Goal: Communication & Community: Answer question/provide support

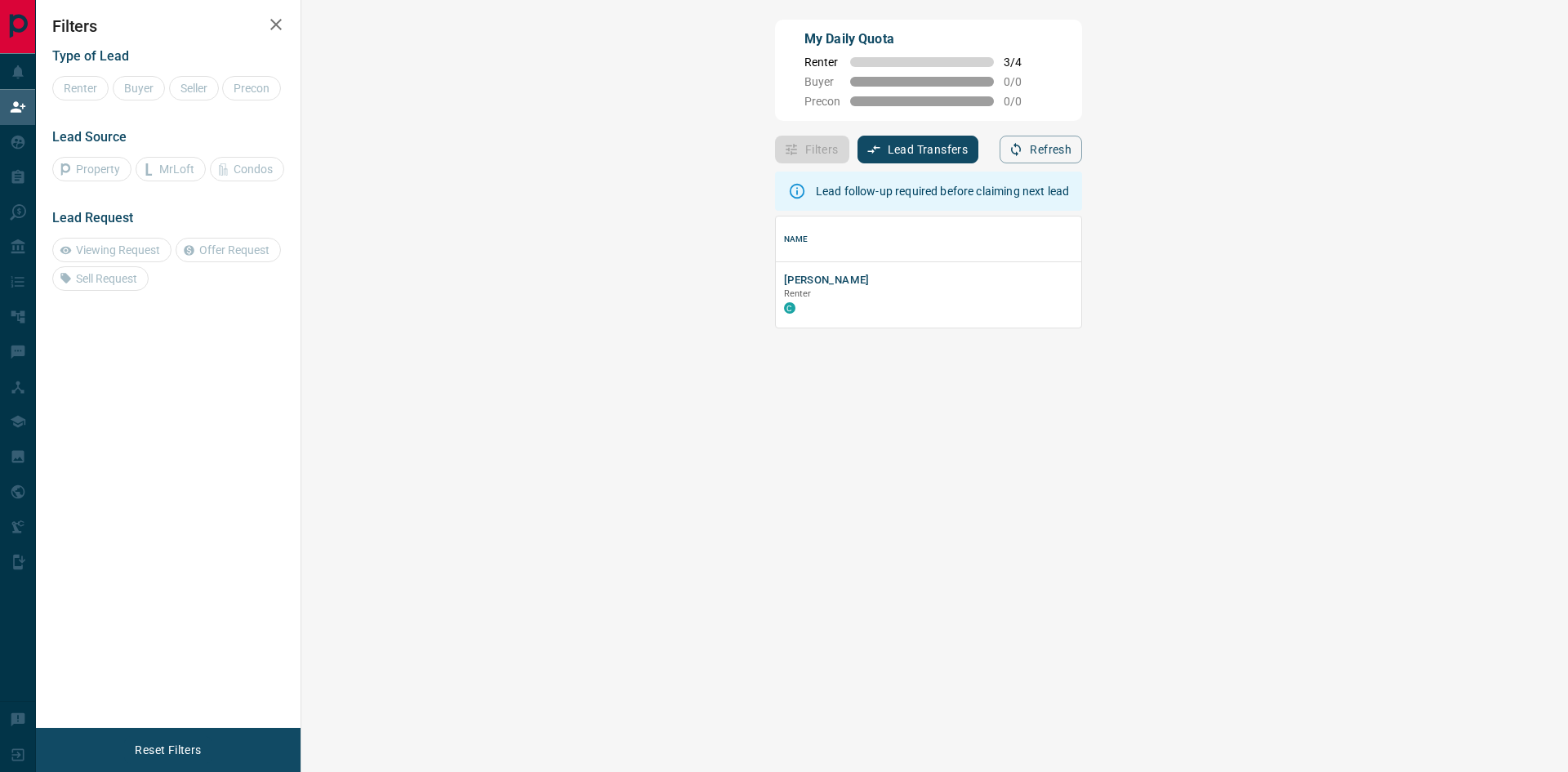
scroll to position [99, 1219]
click at [784, 279] on button "[PERSON_NAME]" at bounding box center [826, 280] width 85 height 16
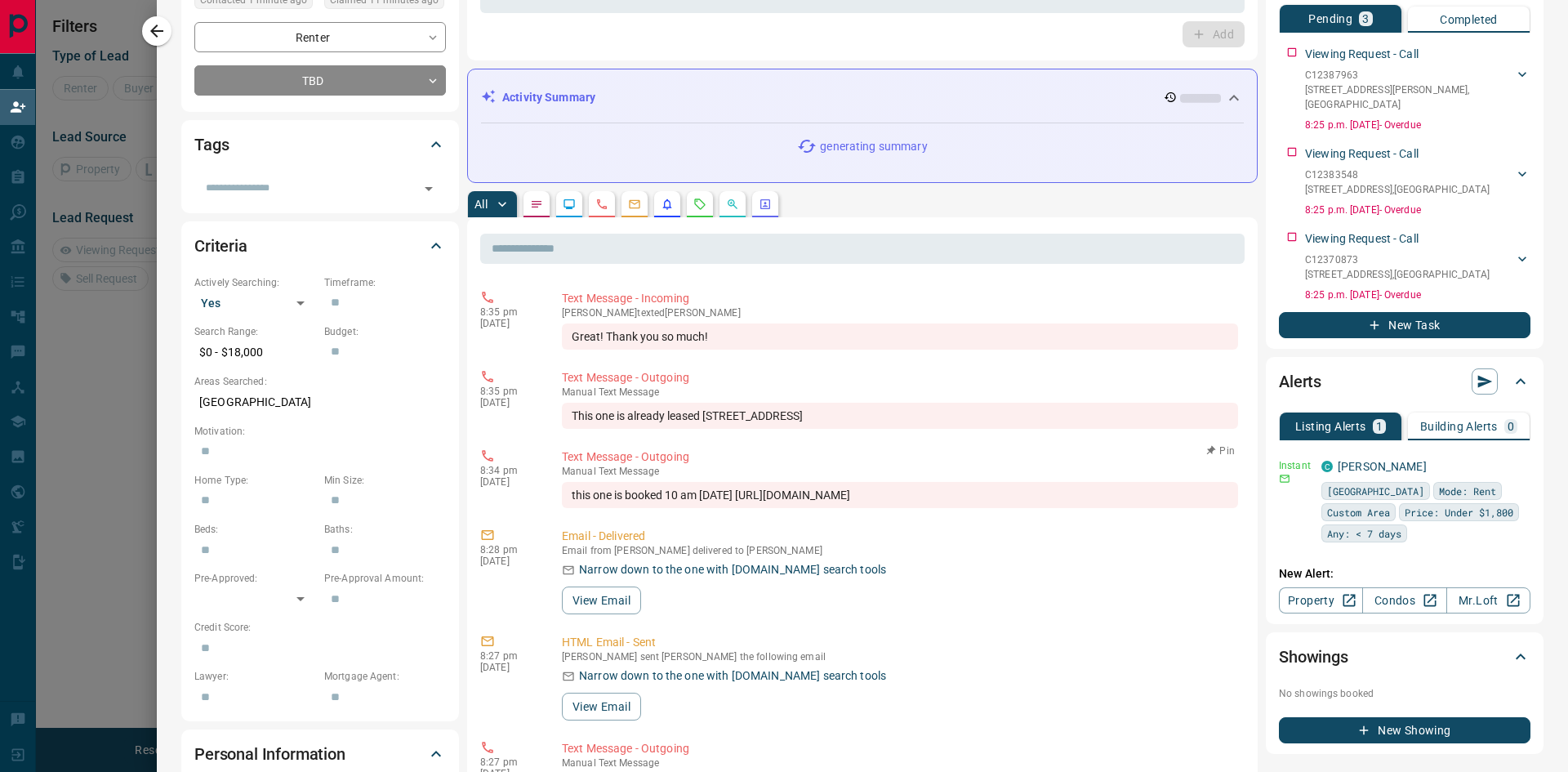
scroll to position [0, 0]
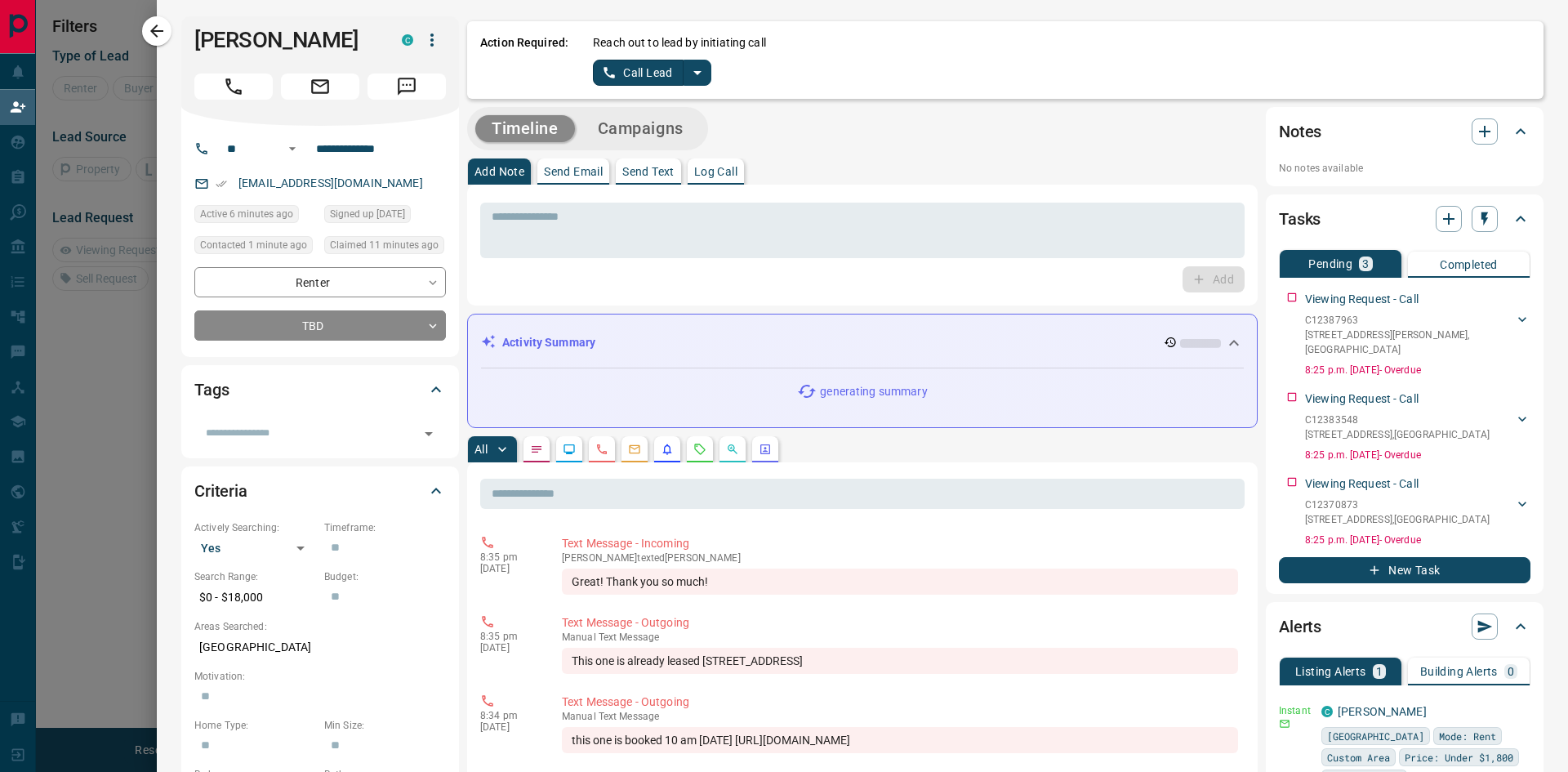
click at [660, 170] on p "Send Text" at bounding box center [648, 172] width 52 height 12
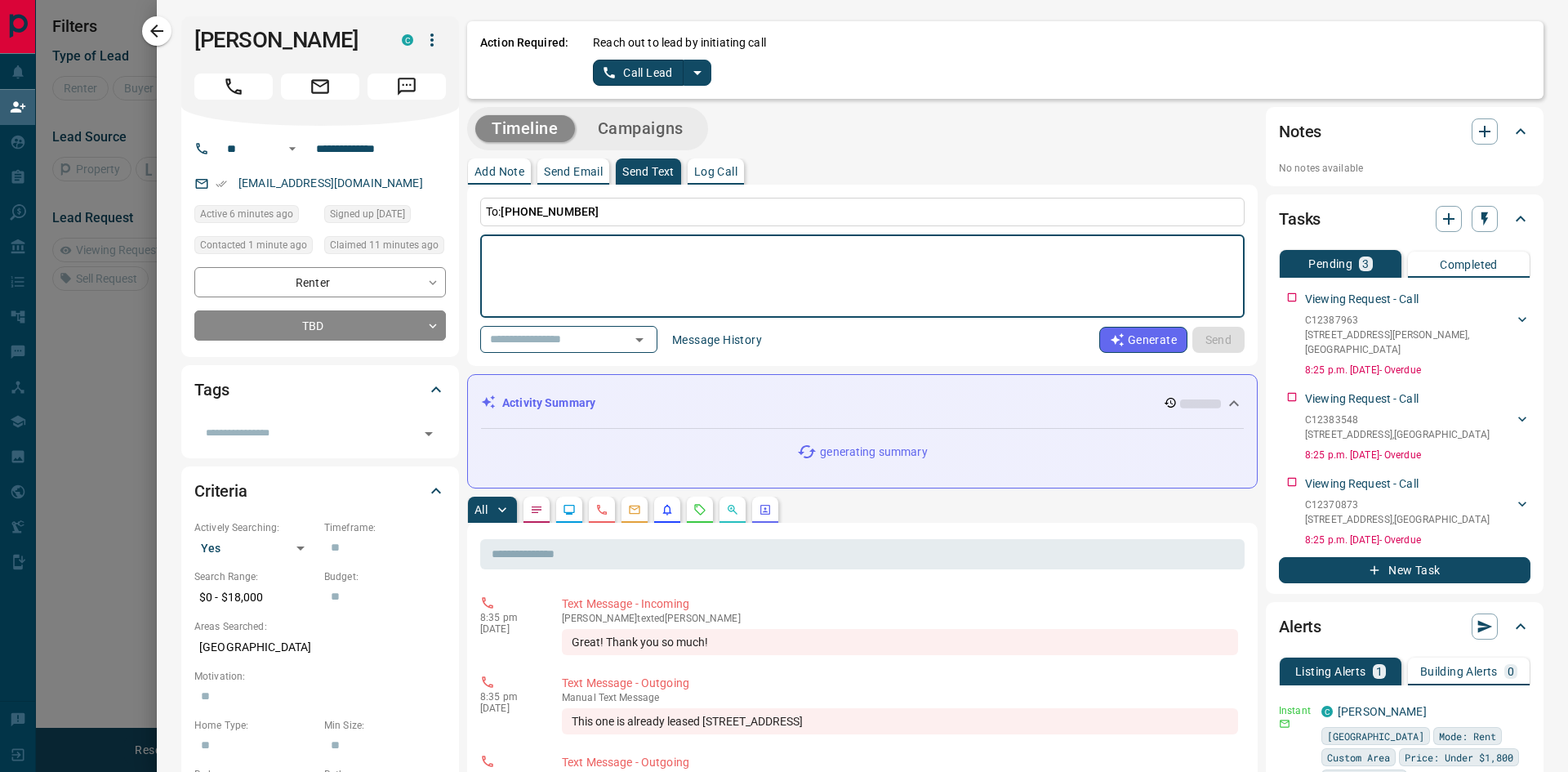
click at [528, 252] on textarea at bounding box center [862, 277] width 742 height 70
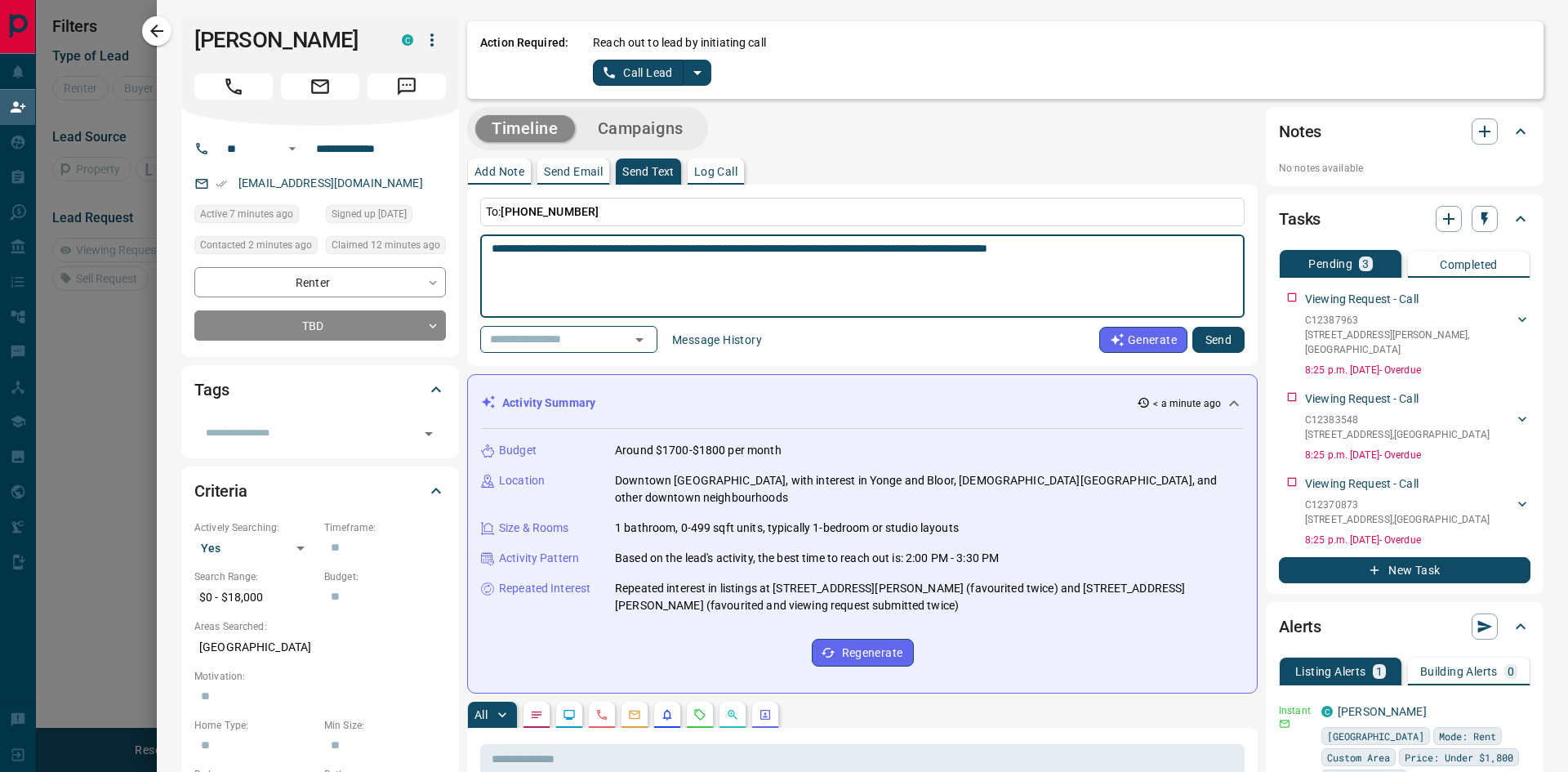
type textarea "**********"
click at [1222, 341] on button "Send" at bounding box center [1218, 340] width 52 height 27
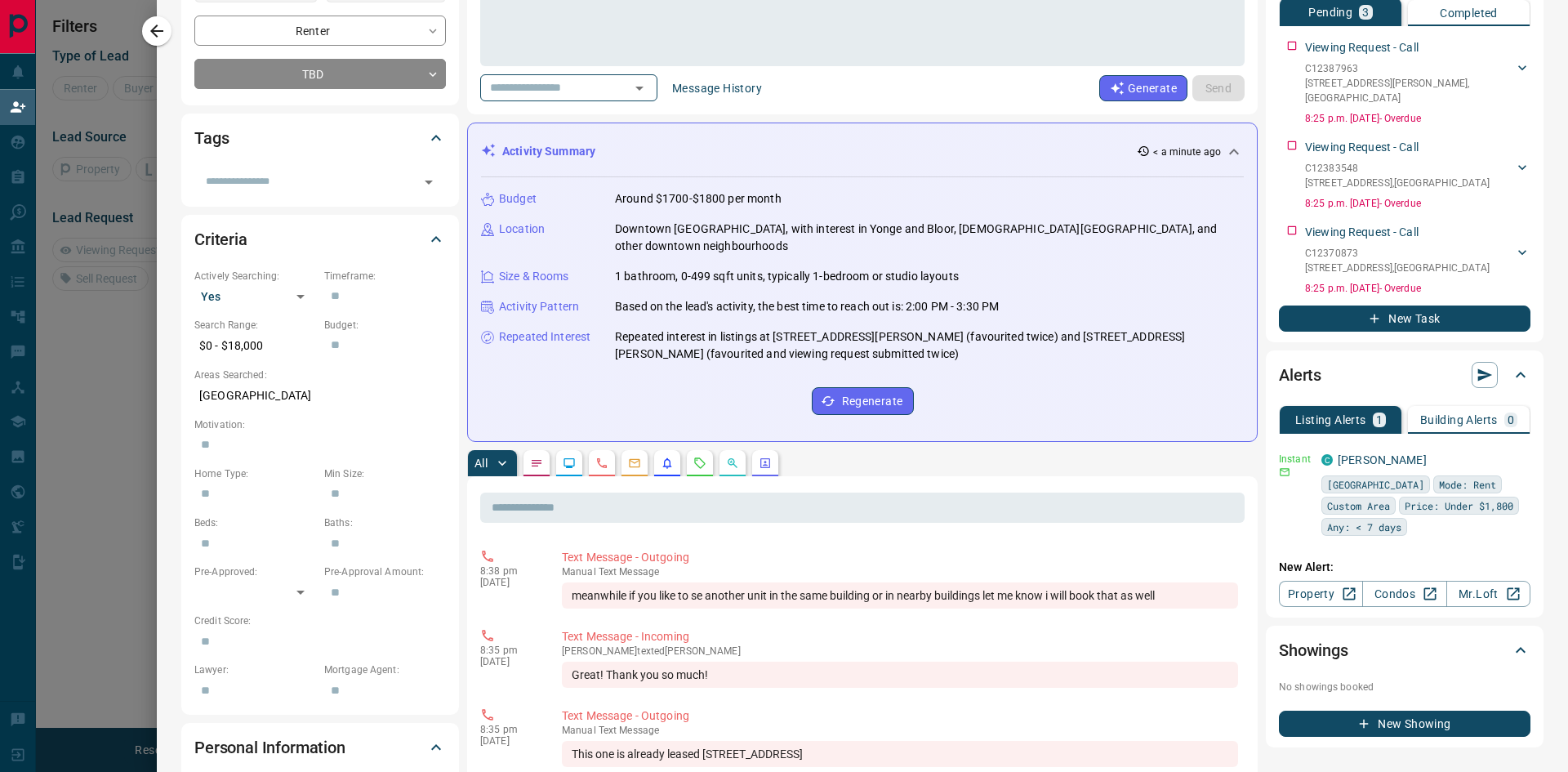
scroll to position [490, 0]
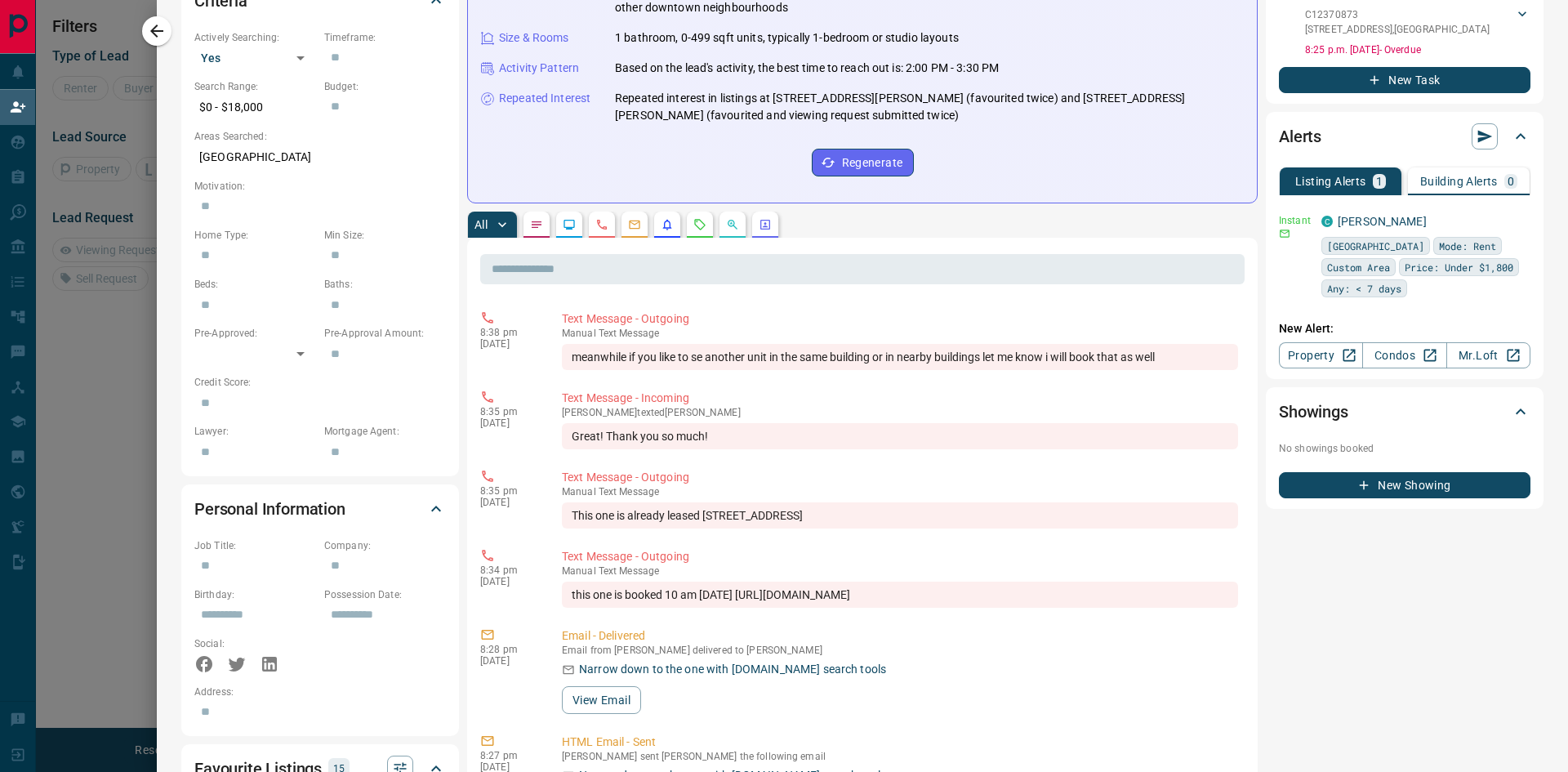
click at [1401, 473] on button "New Showing" at bounding box center [1404, 486] width 251 height 27
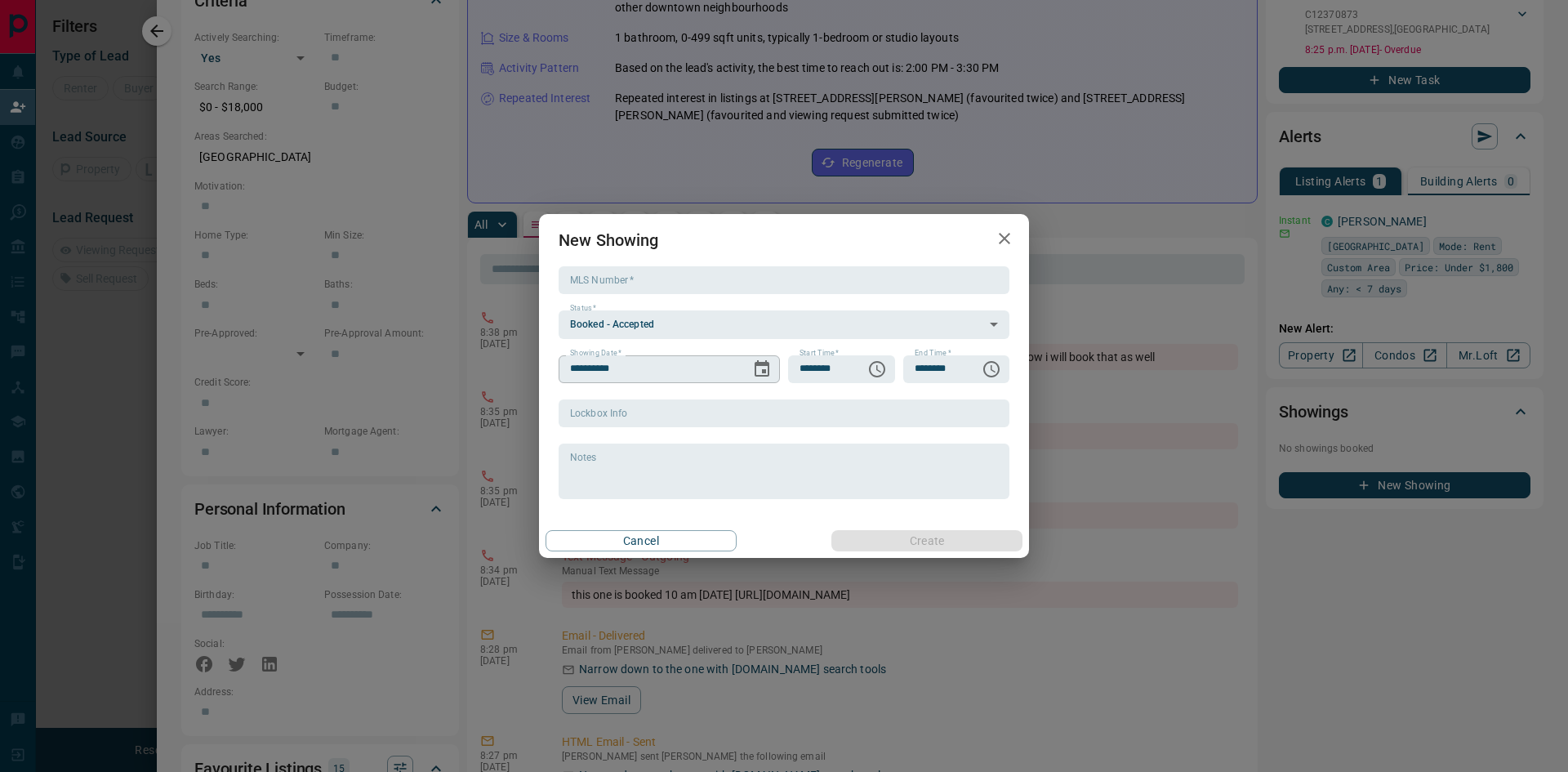
click at [758, 370] on icon "Choose date, selected date is Sep 14, 2025" at bounding box center [762, 370] width 20 height 20
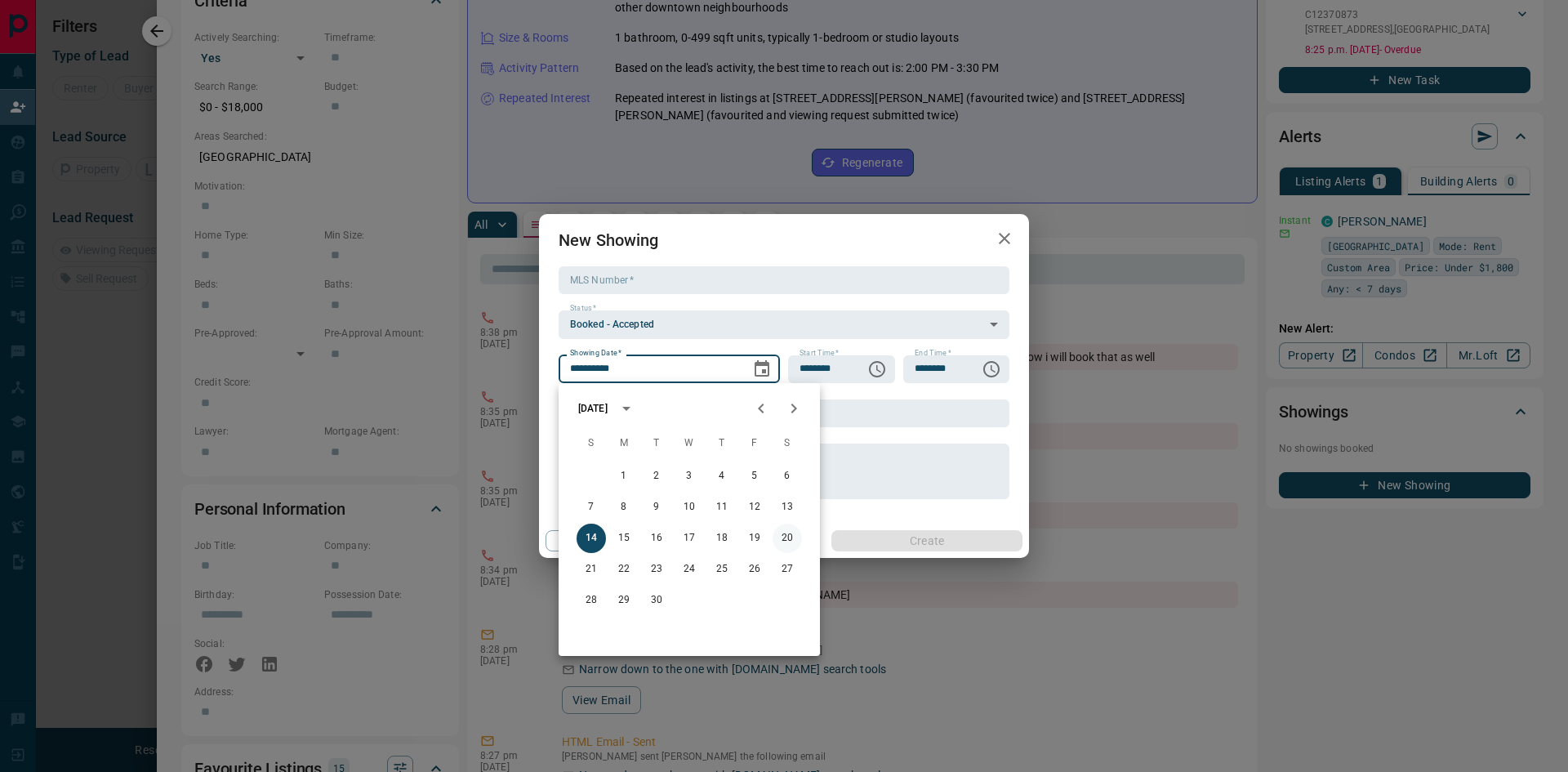
click at [787, 536] on button "20" at bounding box center [786, 538] width 29 height 29
type input "**********"
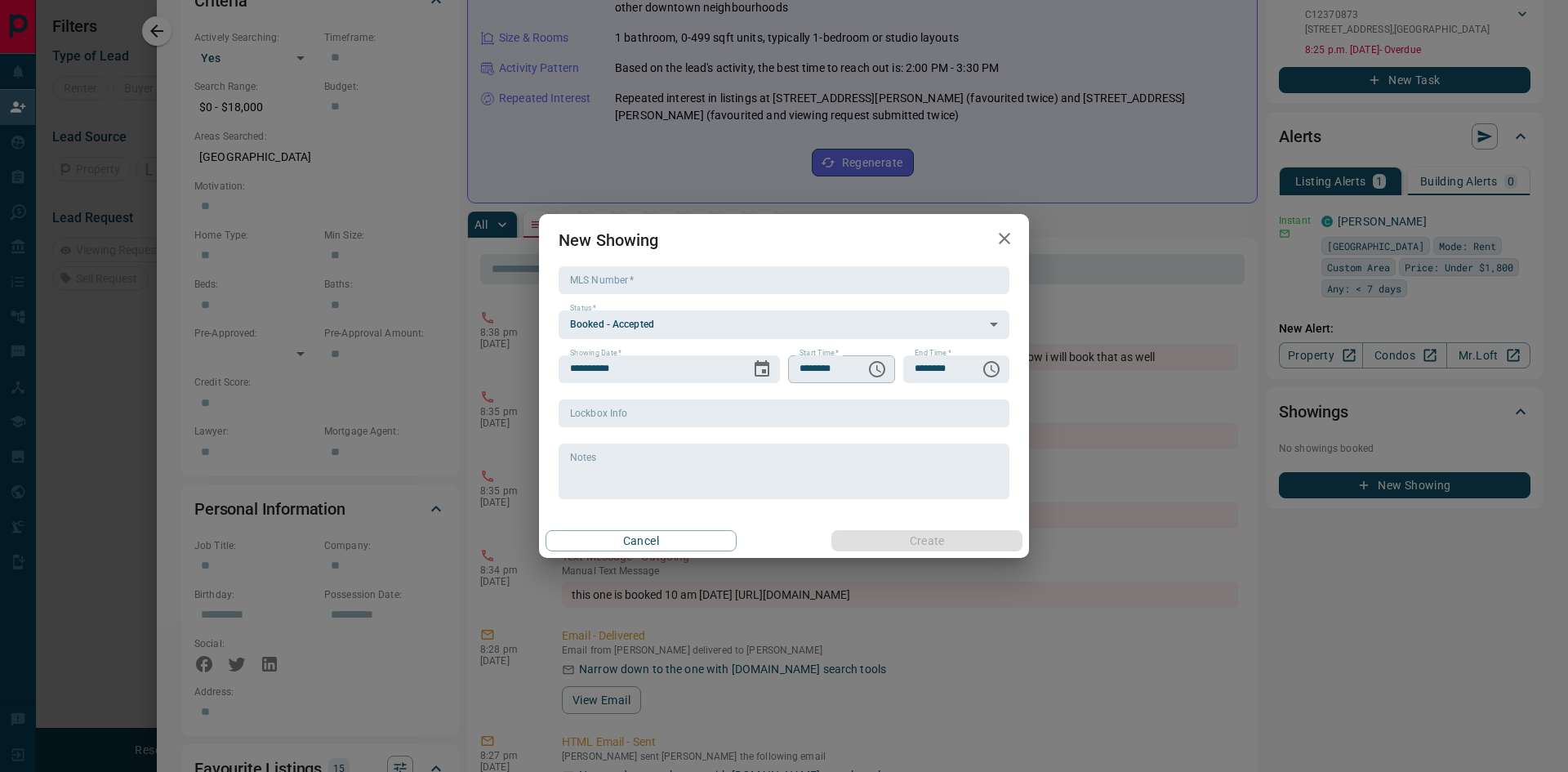
click at [878, 370] on icon "Choose time, selected time is 6:00 PM" at bounding box center [877, 370] width 20 height 20
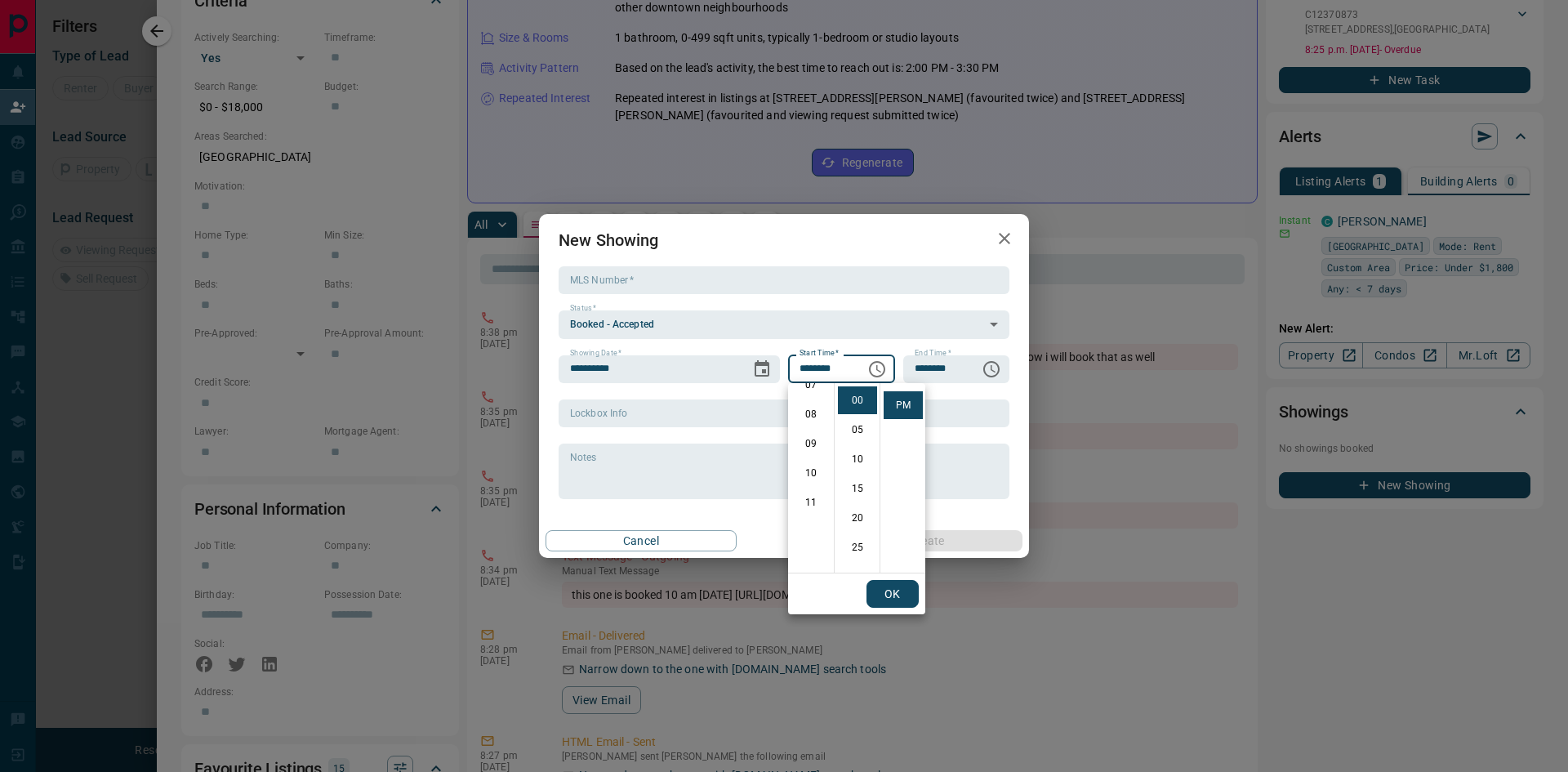
scroll to position [245, 0]
click at [809, 450] on li "10" at bounding box center [811, 449] width 39 height 28
click at [903, 396] on li "AM" at bounding box center [903, 394] width 39 height 28
type input "********"
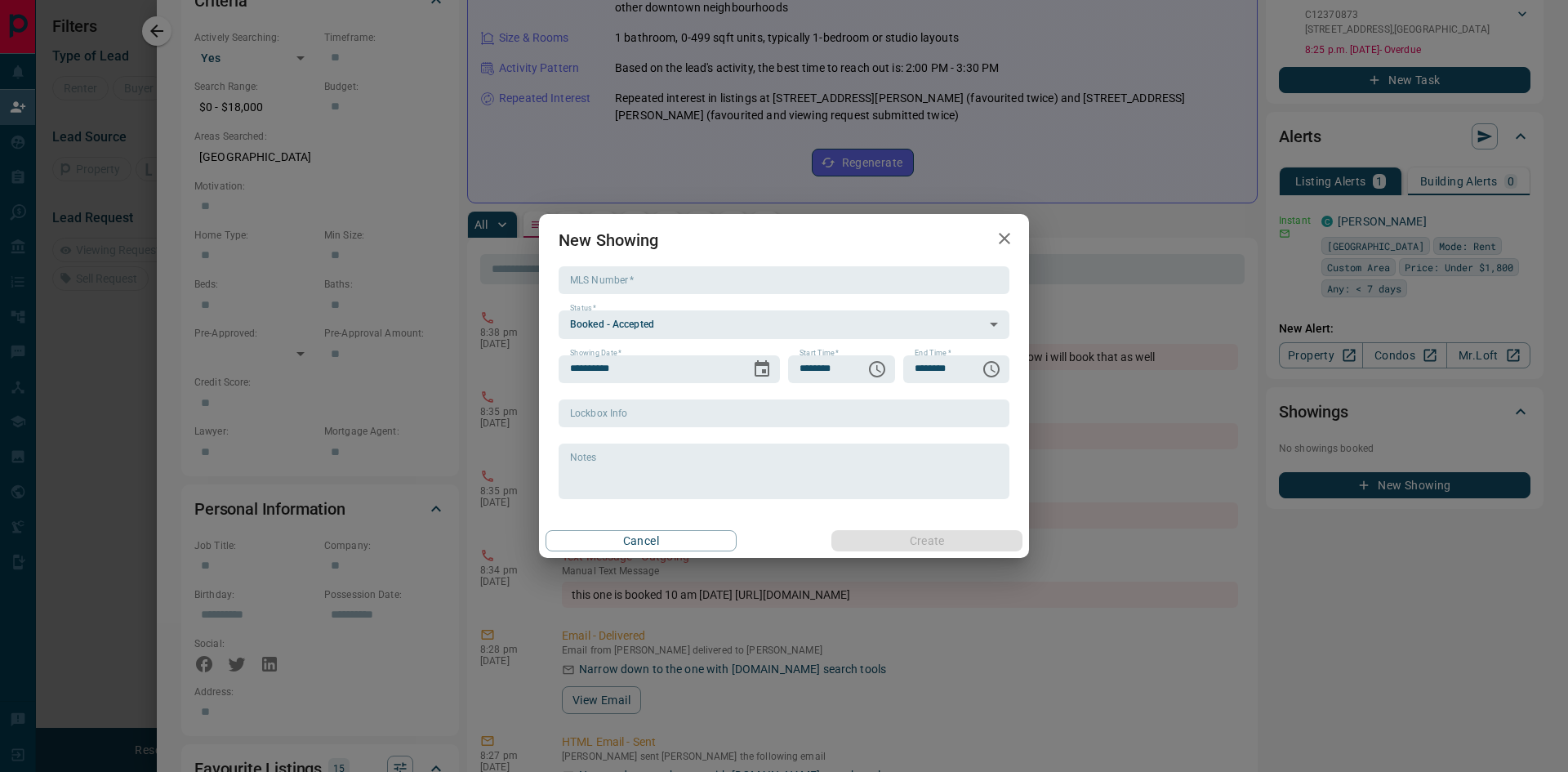
scroll to position [0, 0]
click at [988, 372] on icon "Choose time, selected time is 7:00 PM" at bounding box center [991, 370] width 20 height 20
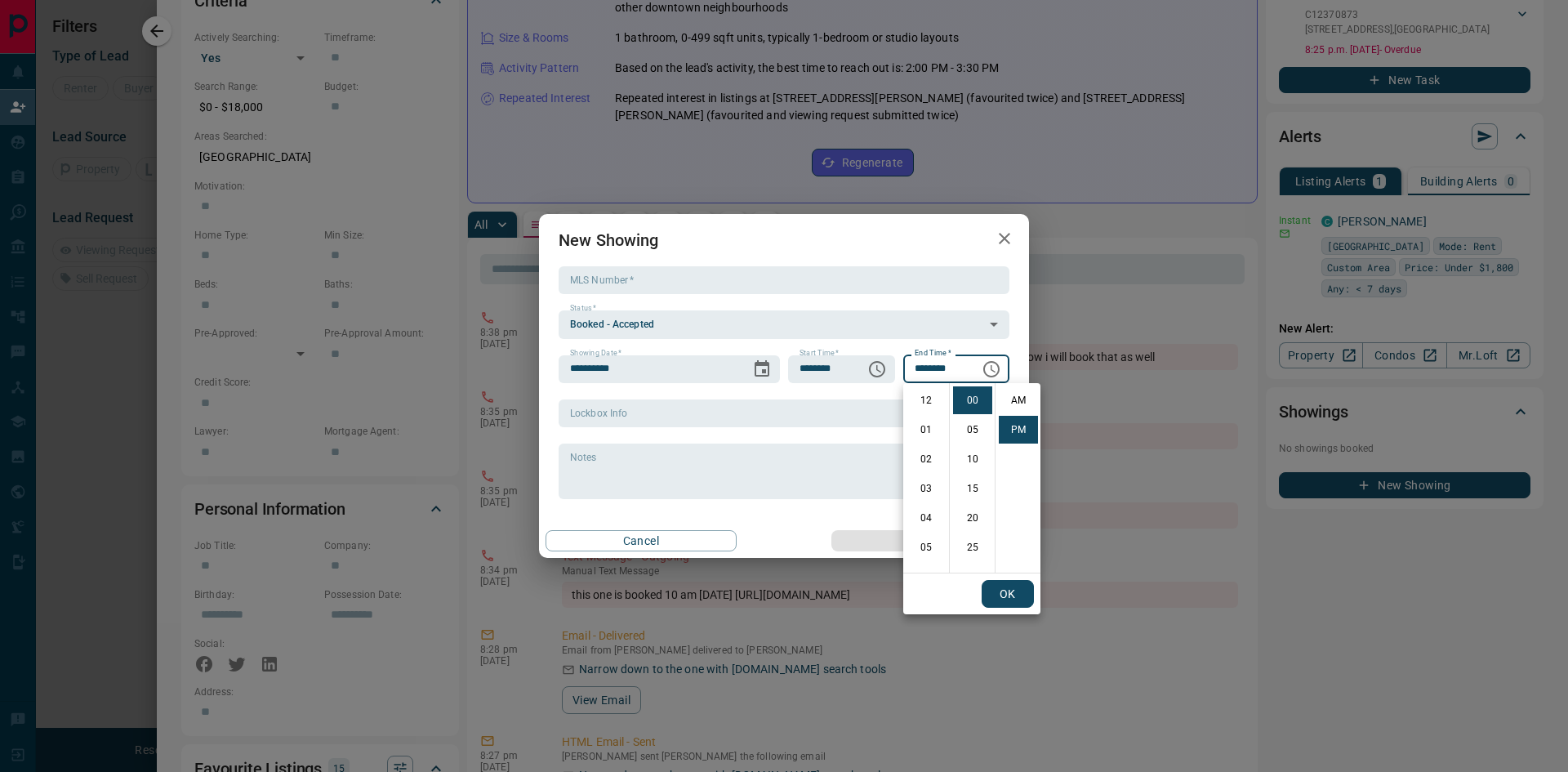
scroll to position [25, 0]
click at [927, 488] on li "10" at bounding box center [926, 488] width 39 height 28
click at [973, 545] on li "30" at bounding box center [972, 544] width 39 height 28
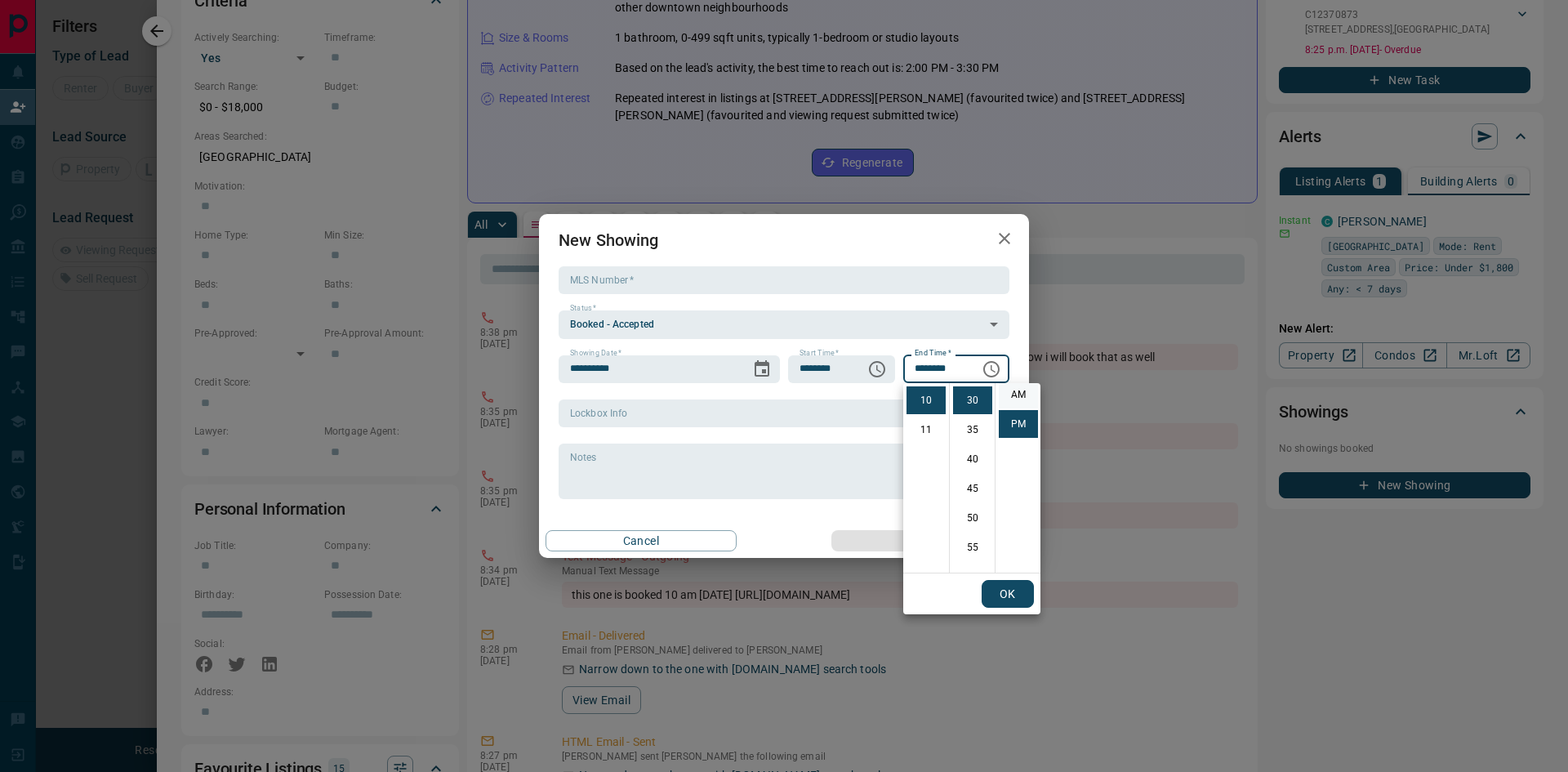
click at [1015, 393] on li "AM" at bounding box center [1018, 395] width 39 height 28
type input "********"
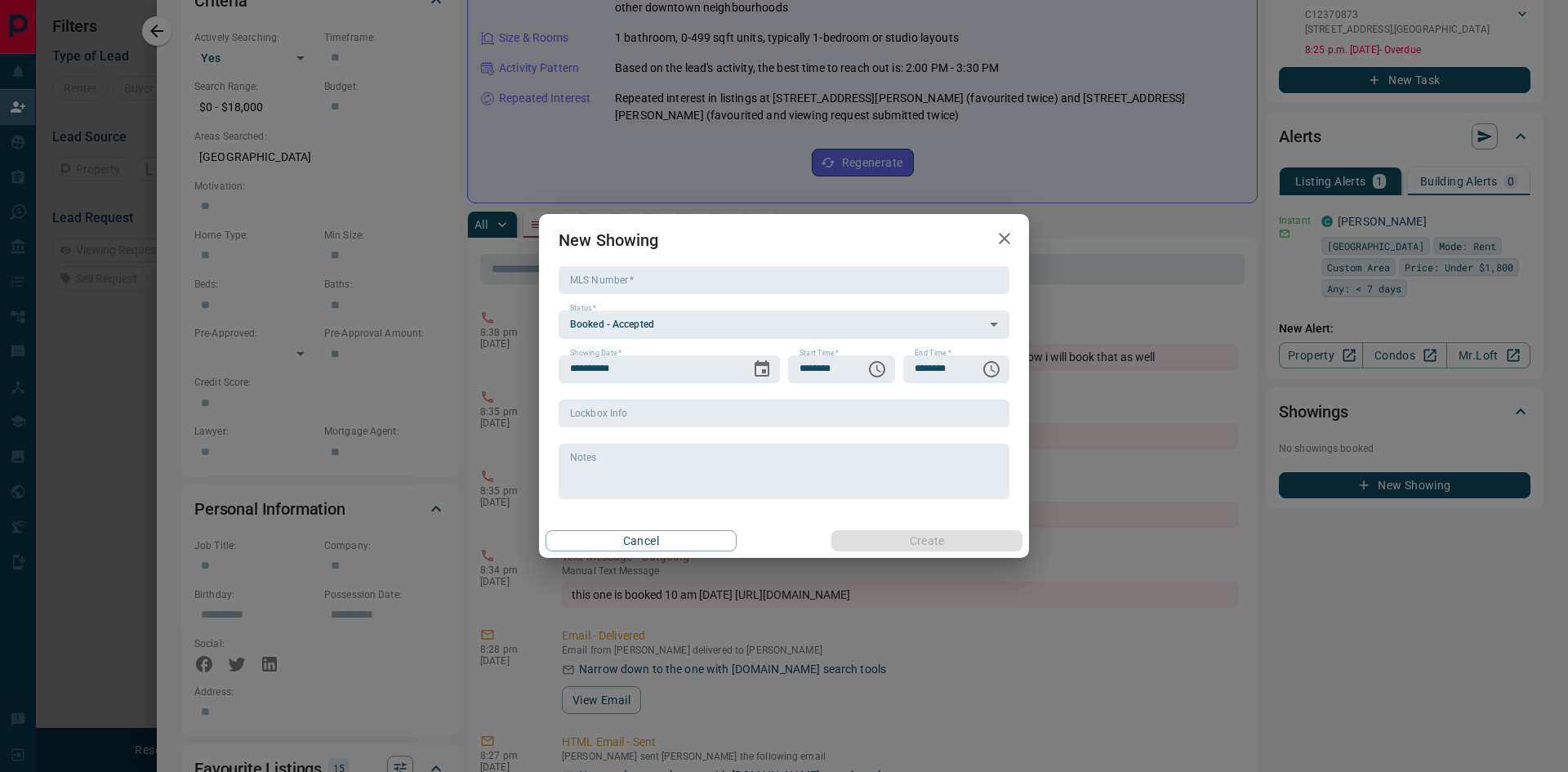
scroll to position [0, 0]
click at [658, 282] on input "MLS Number   *" at bounding box center [784, 280] width 451 height 28
paste input "*********"
type input "*********"
click at [912, 537] on button "Create" at bounding box center [927, 541] width 191 height 22
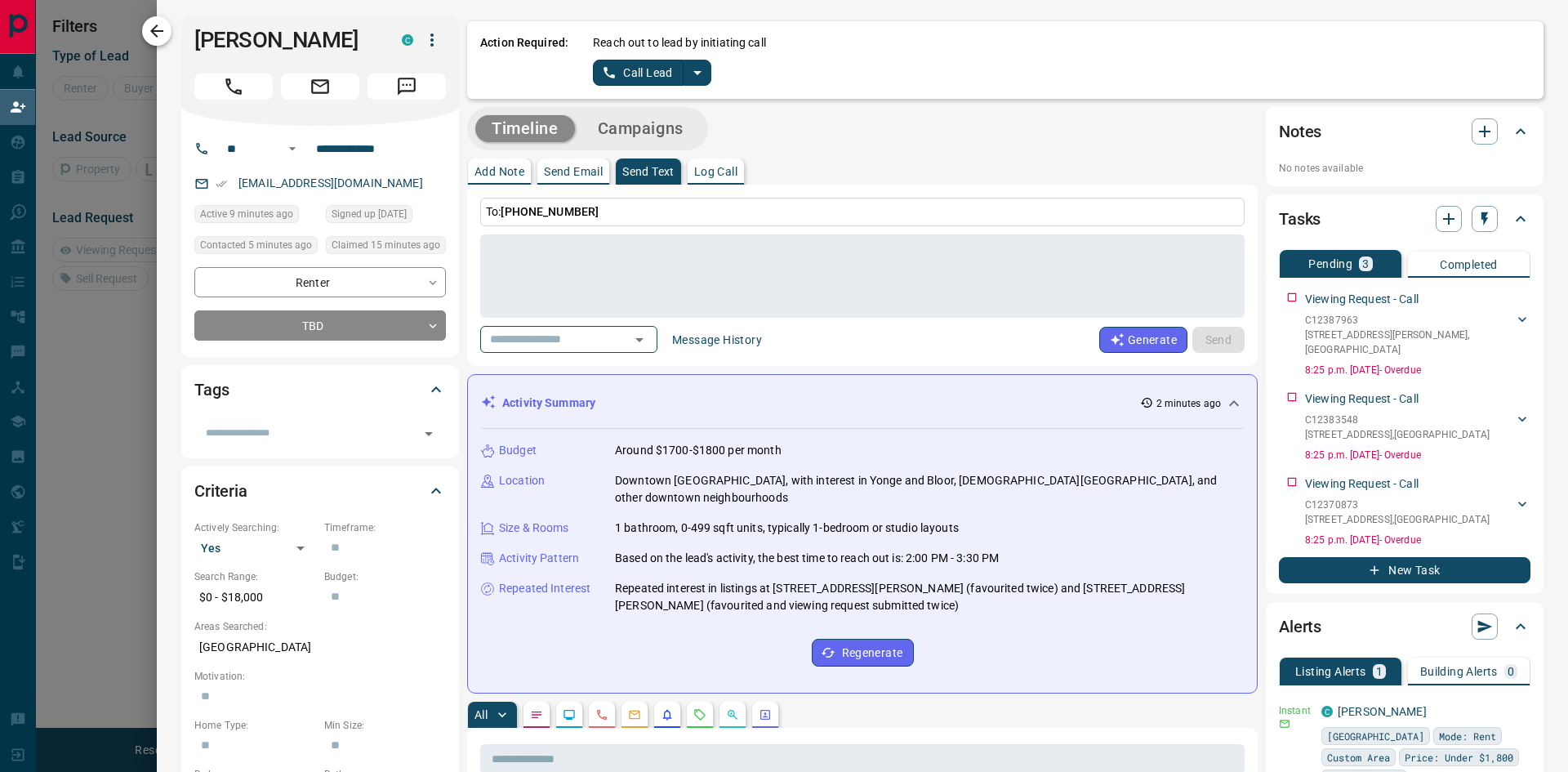
click at [153, 29] on icon "button" at bounding box center [157, 32] width 13 height 13
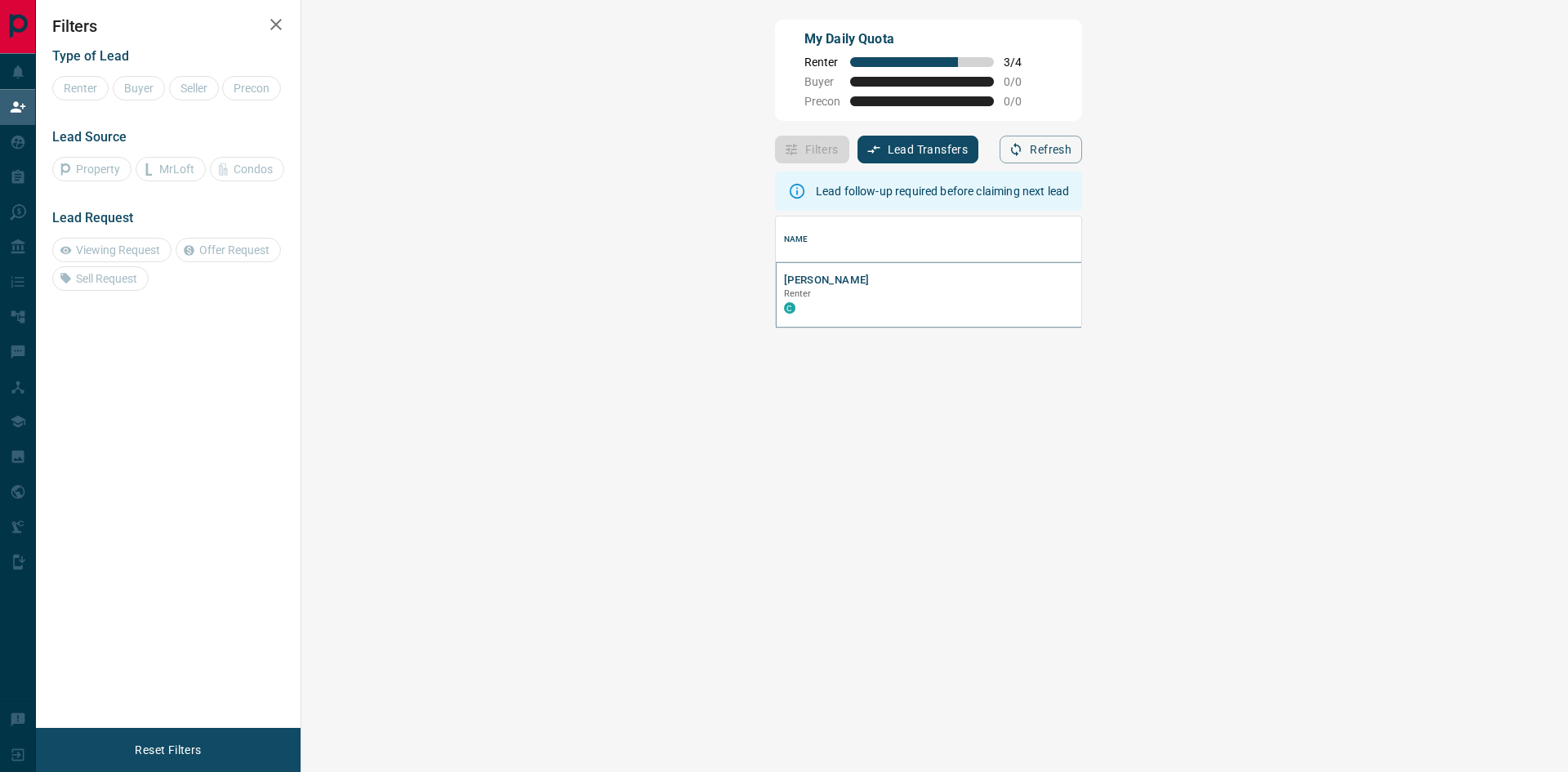
click at [784, 284] on button "[PERSON_NAME]" at bounding box center [826, 280] width 85 height 16
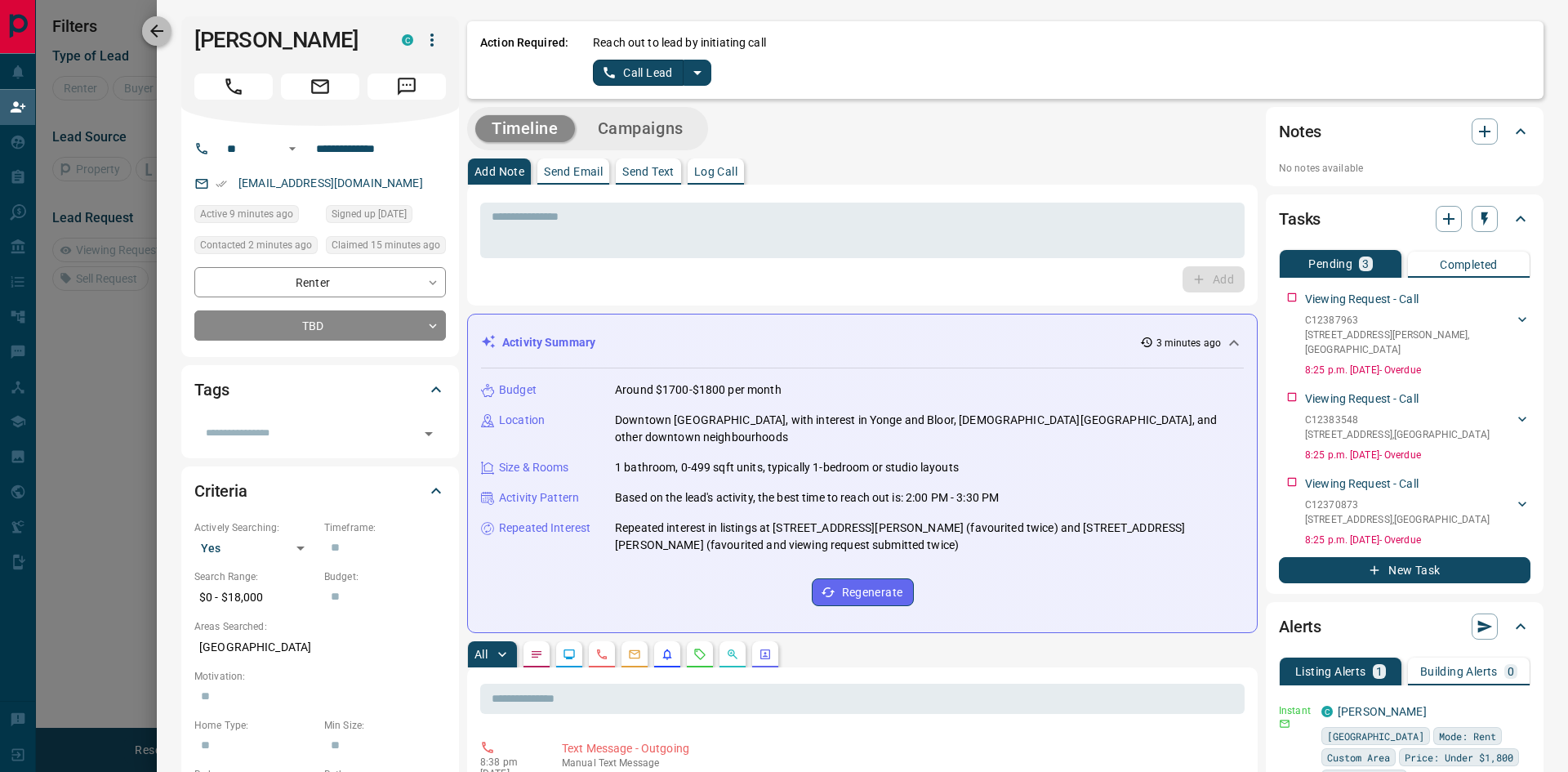
click at [158, 36] on icon "button" at bounding box center [157, 32] width 20 height 20
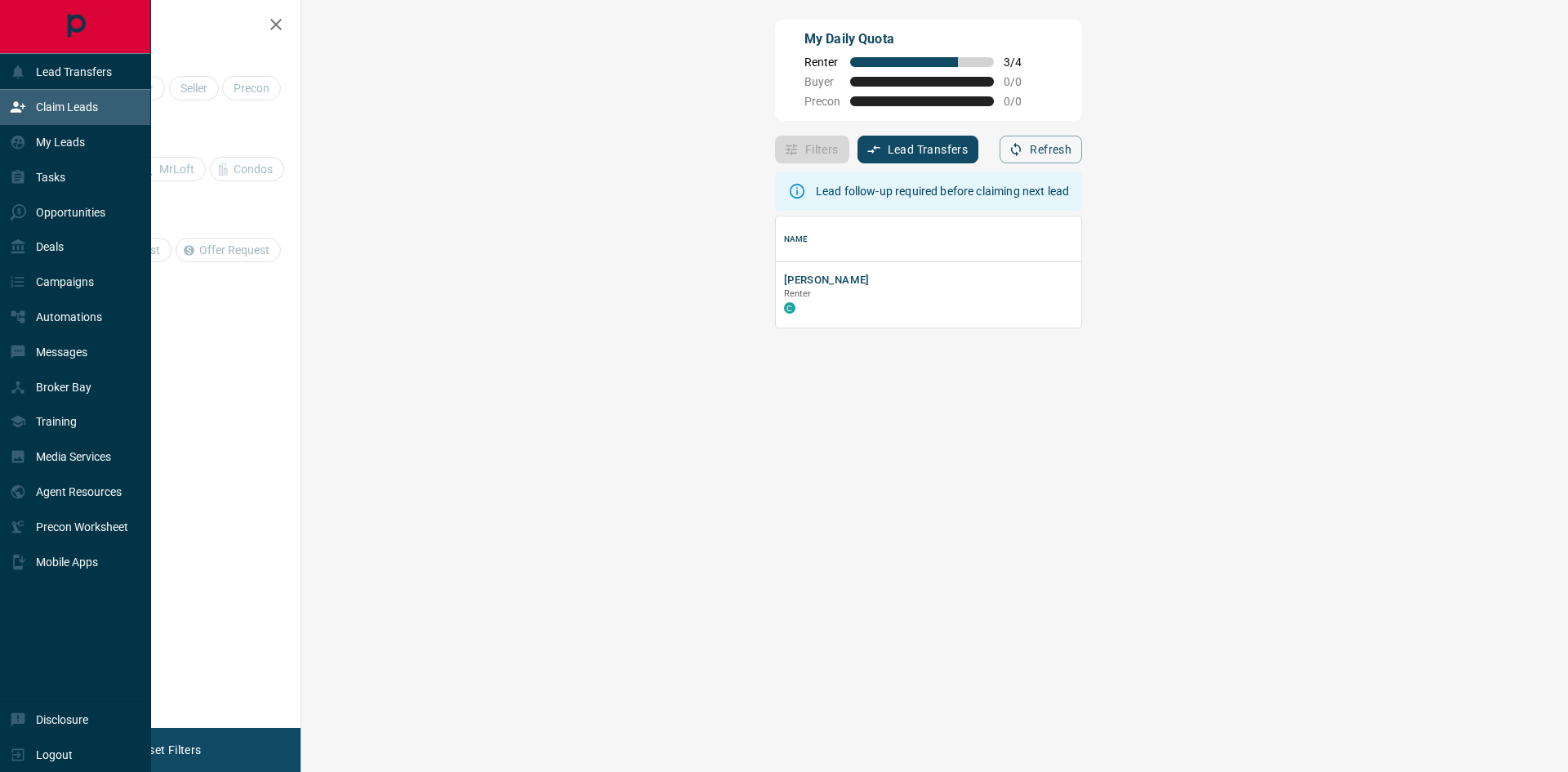
click at [51, 106] on p "Claim Leads" at bounding box center [66, 107] width 62 height 13
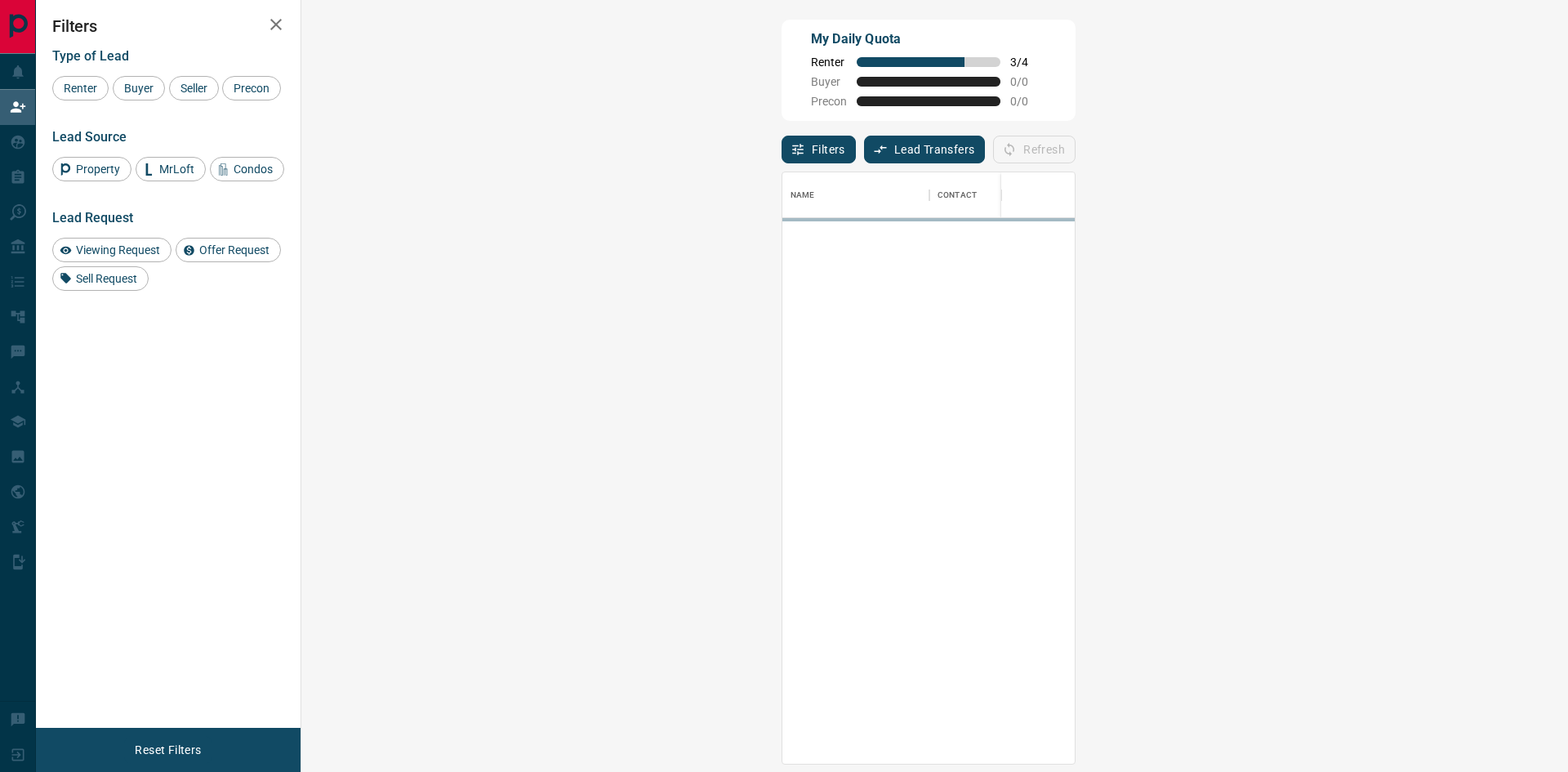
scroll to position [580, 1219]
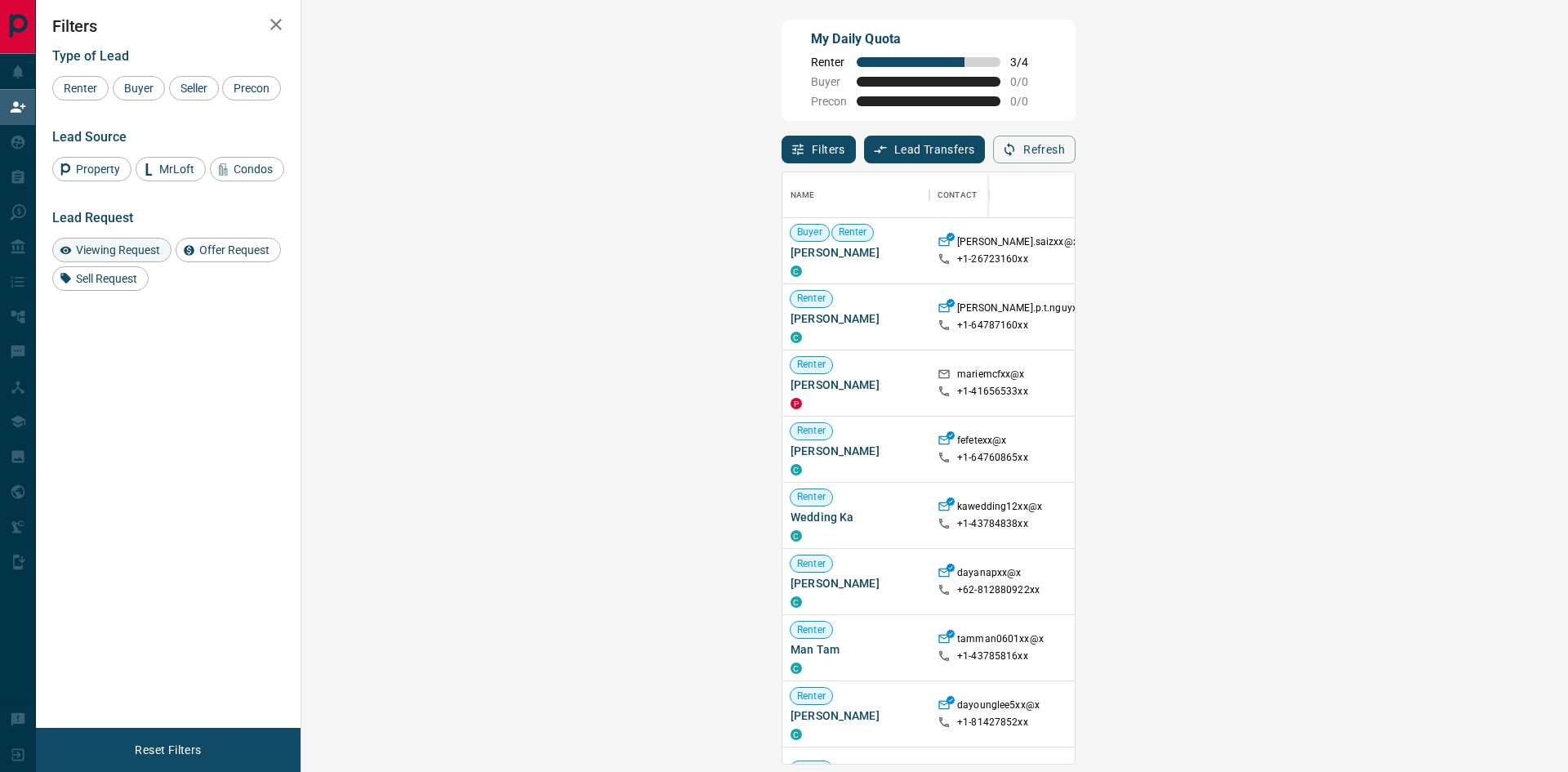
click at [114, 249] on span "Viewing Request" at bounding box center [118, 250] width 95 height 13
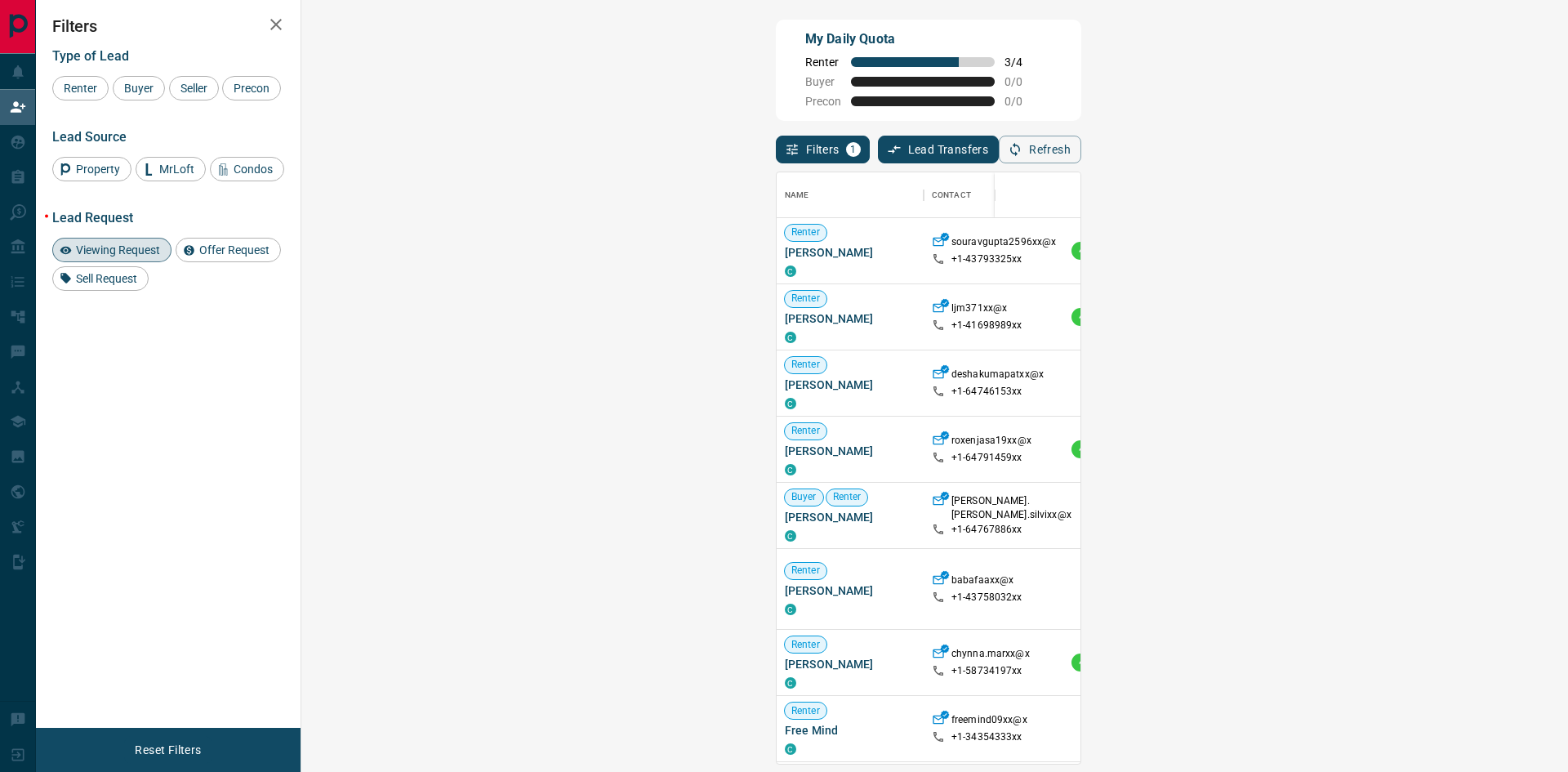
click at [1407, 256] on span "Viewing Request ( 1 )" at bounding box center [1452, 251] width 90 height 12
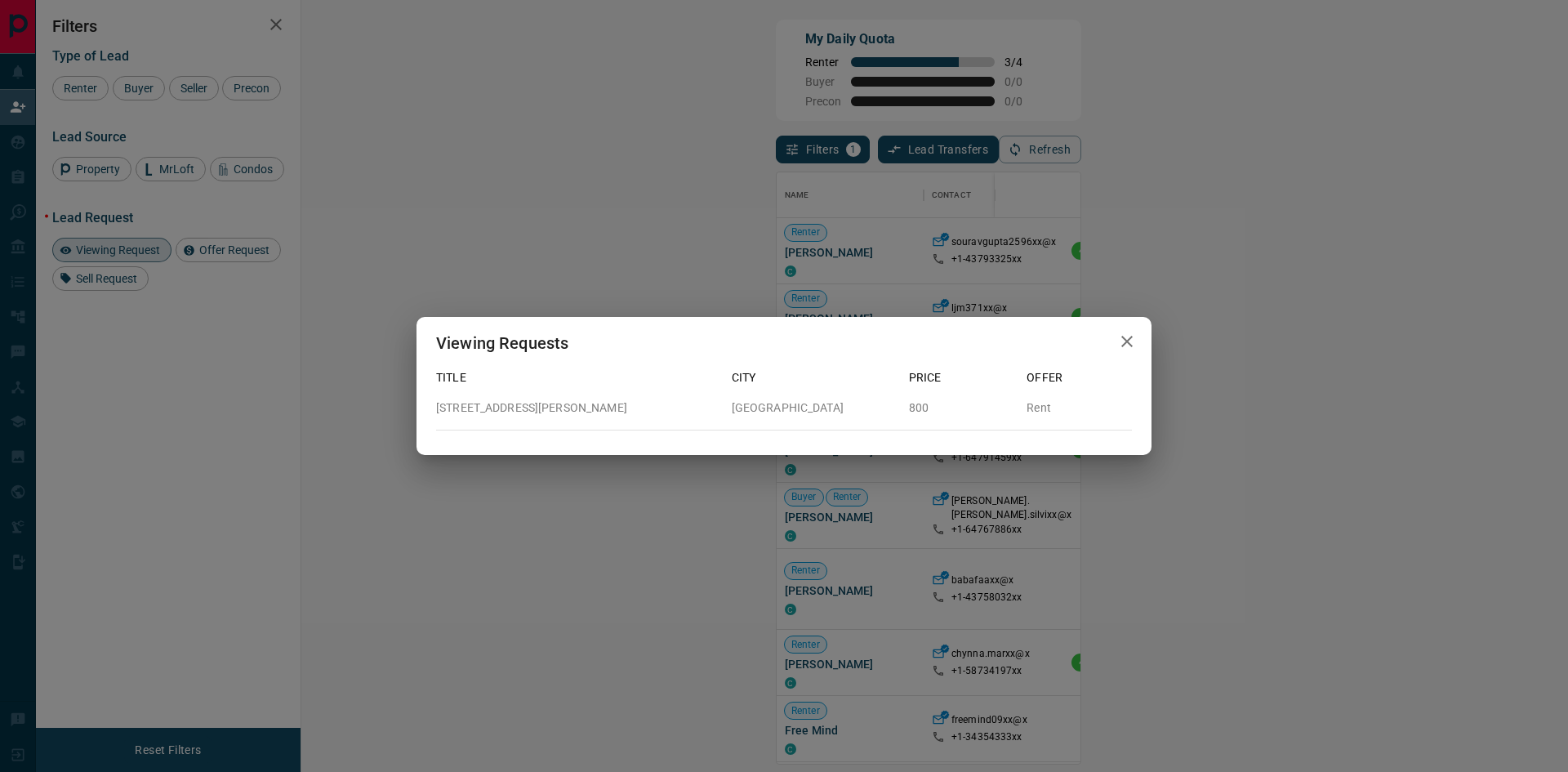
click at [878, 479] on div "Viewing Requests Title City Price Offer [STREET_ADDRESS][PERSON_NAME] Rent" at bounding box center [784, 386] width 1568 height 772
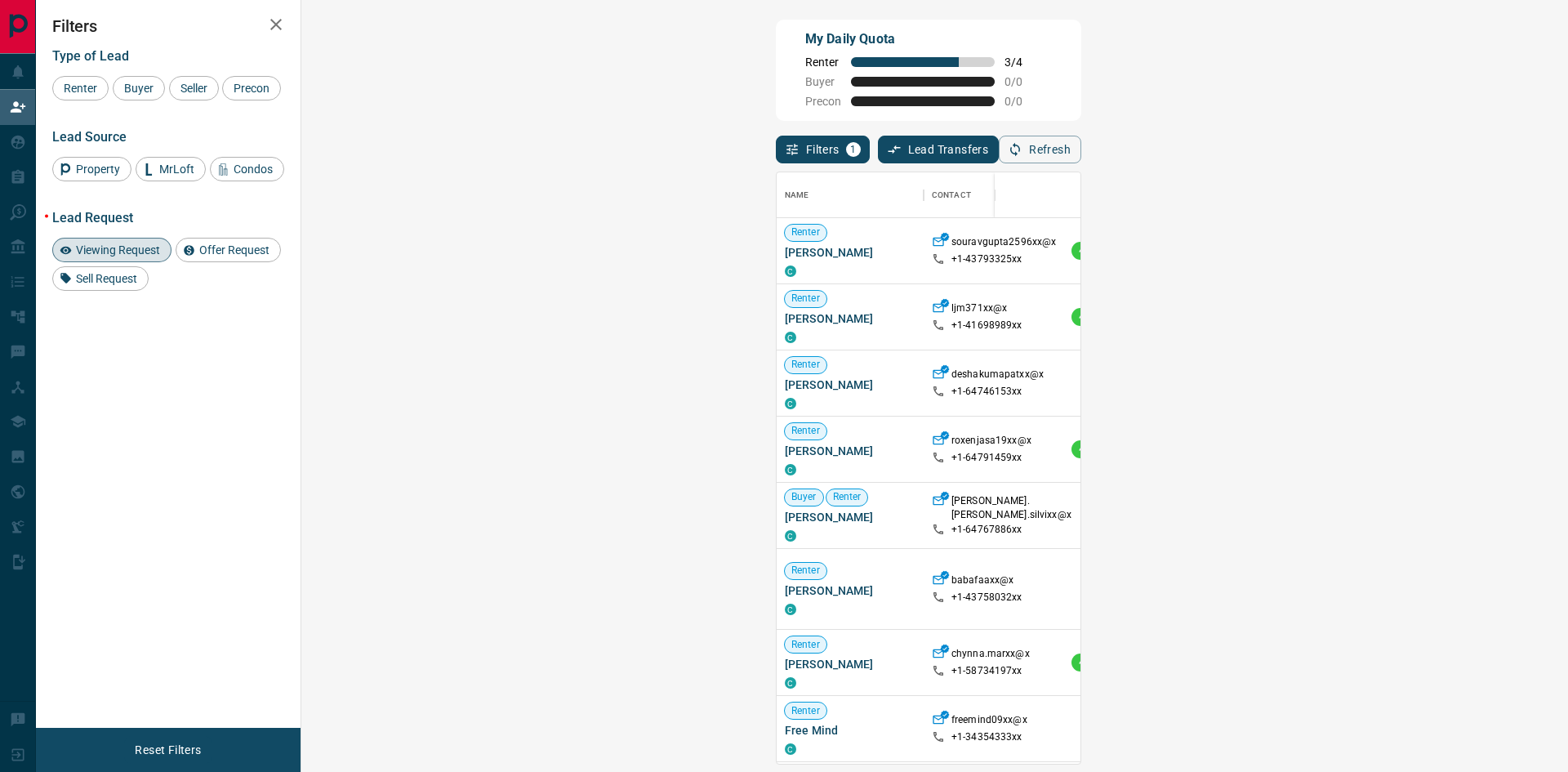
click at [1407, 318] on span "Viewing Request ( 1 )" at bounding box center [1452, 317] width 90 height 12
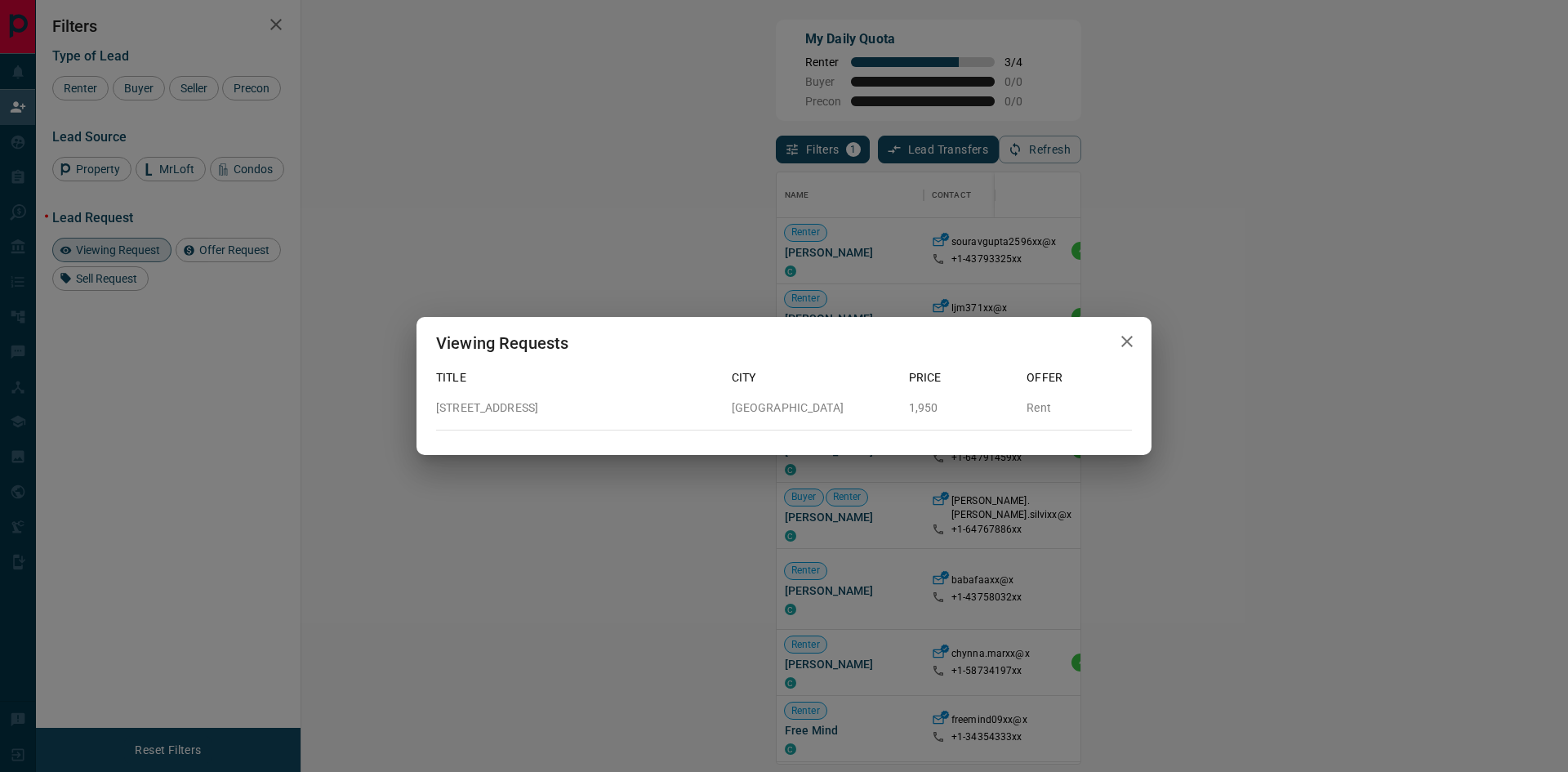
click at [1171, 384] on div "Viewing Requests Title City Price Offer [STREET_ADDRESS][GEOGRAPHIC_DATA] Rent" at bounding box center [784, 386] width 1568 height 772
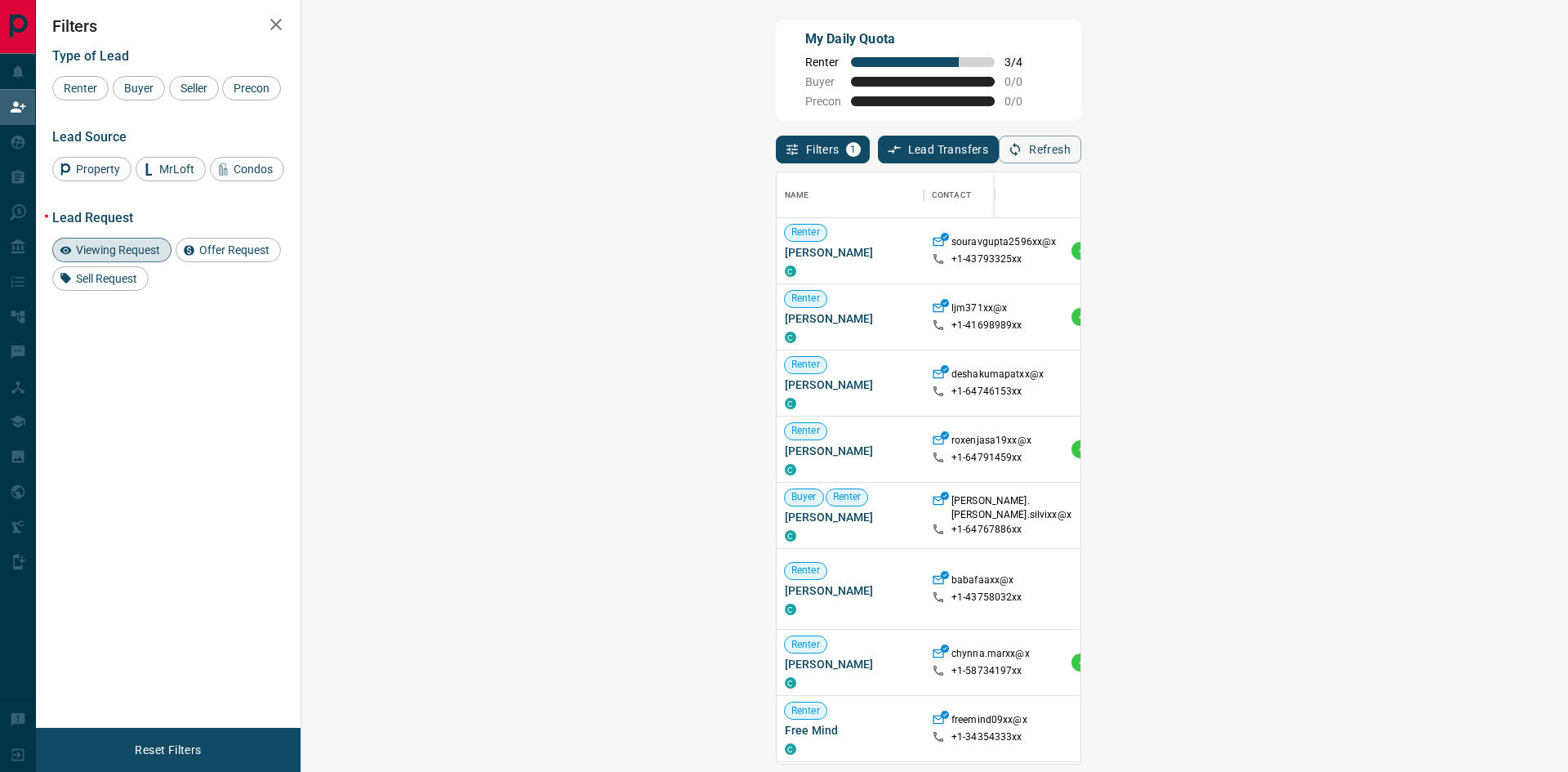
click at [1407, 388] on span "Viewing Request ( 1 )" at bounding box center [1452, 383] width 90 height 12
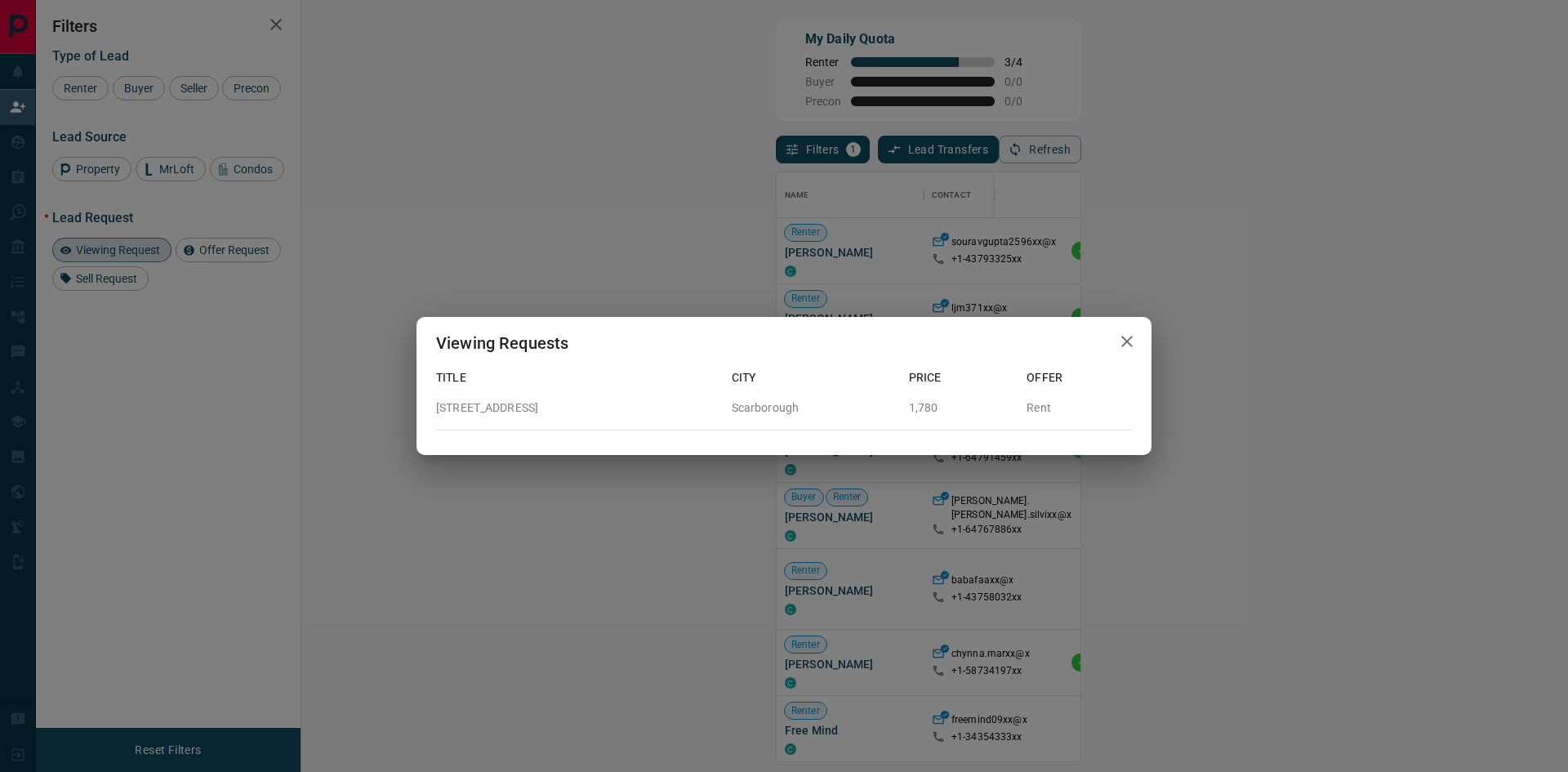
click at [785, 481] on div "Viewing Requests Title City Price Offer [STREET_ADDRESS] 1,780 Rent" at bounding box center [784, 386] width 1568 height 772
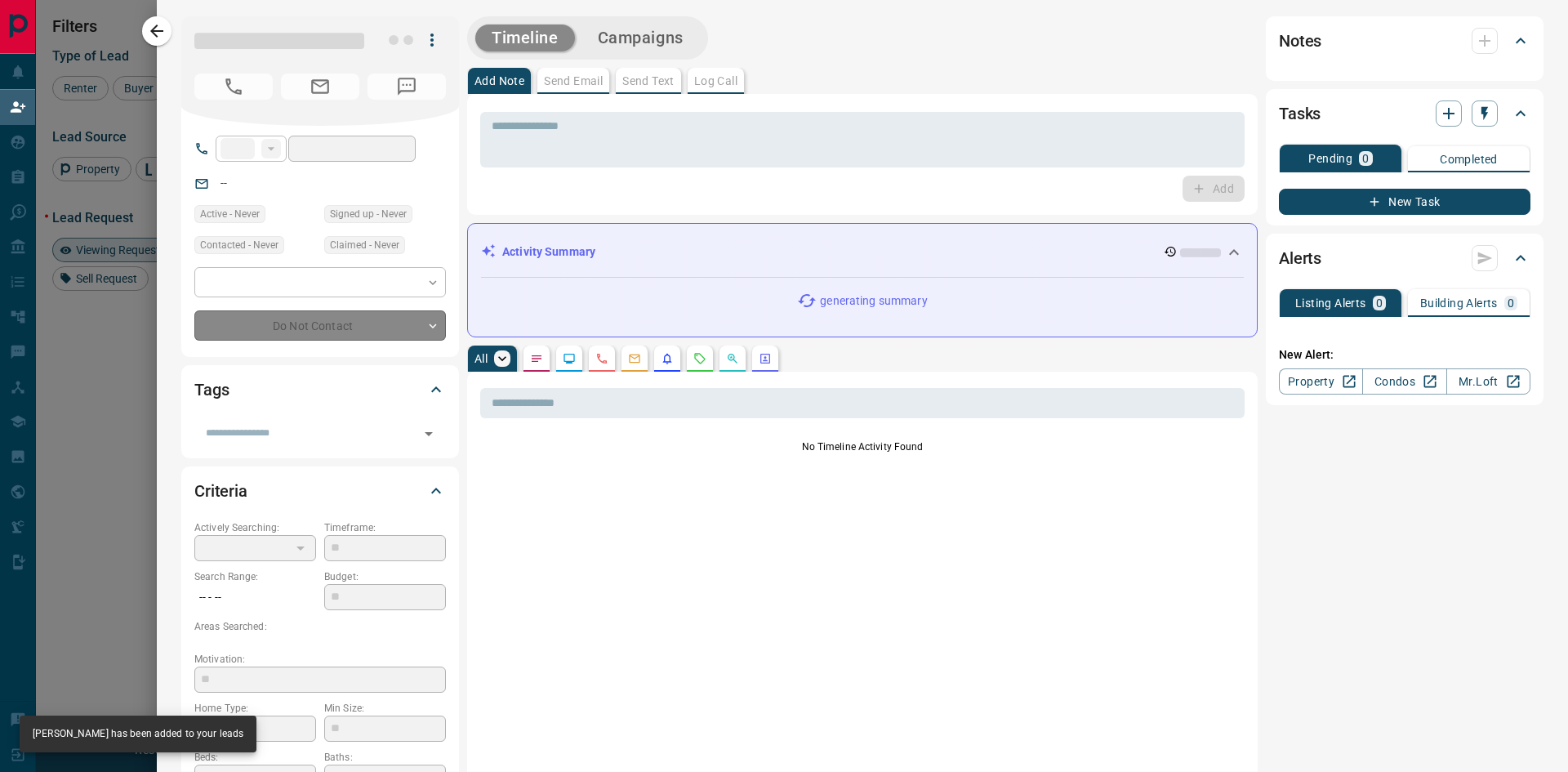
type input "**"
type input "**********"
type input "**"
type input "*"
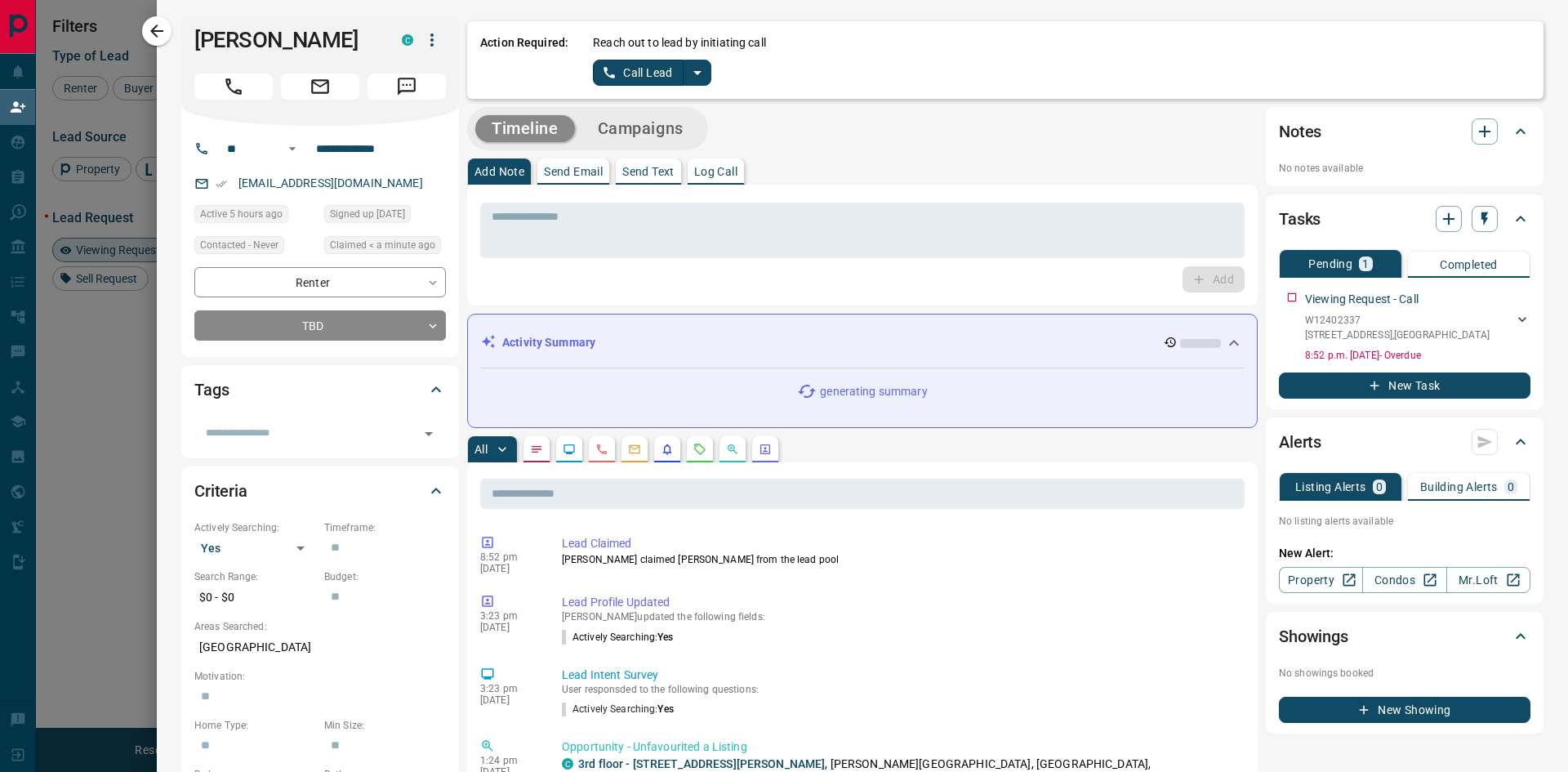
click at [646, 177] on p "Send Text" at bounding box center [648, 172] width 52 height 12
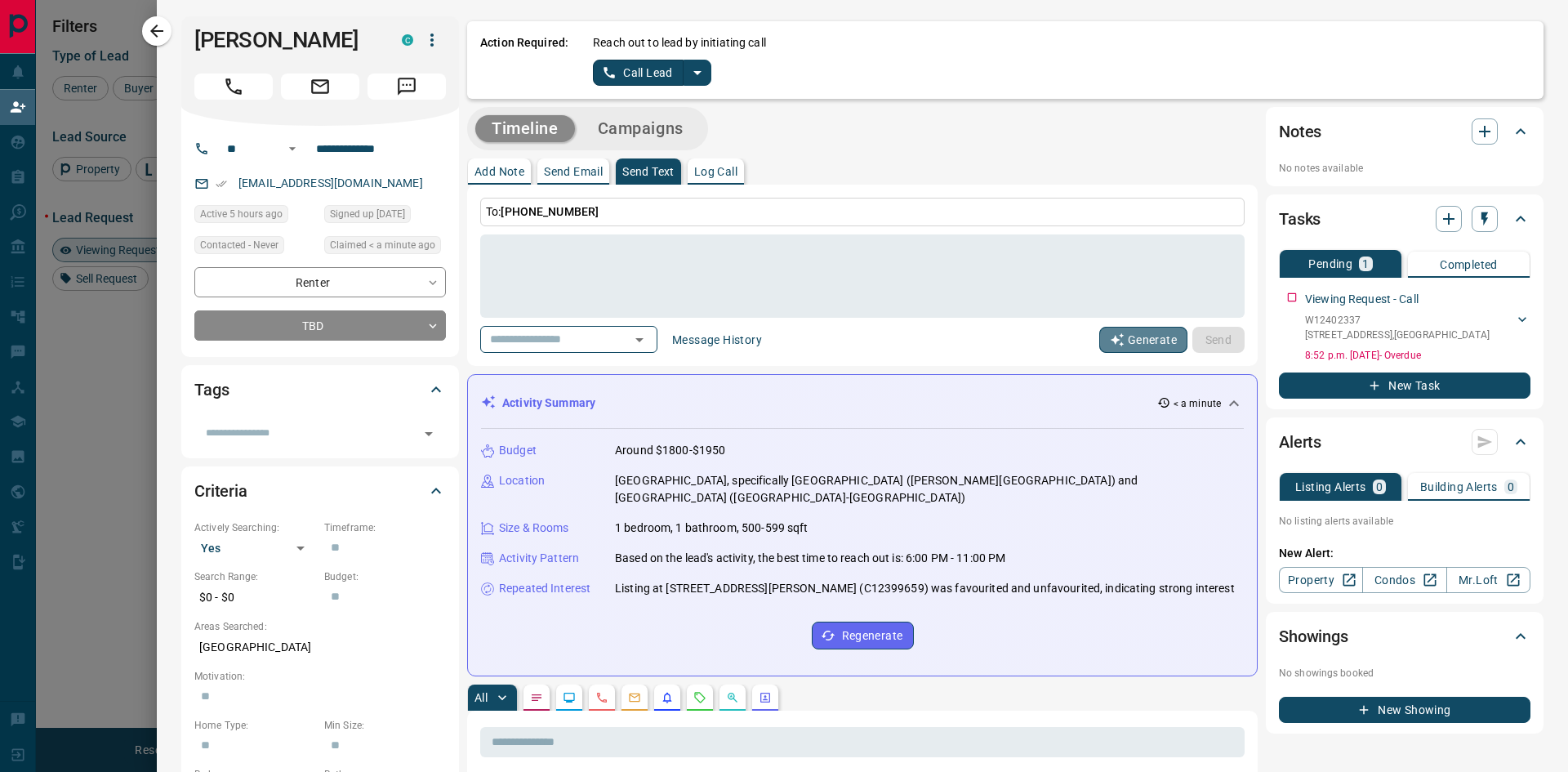
click at [1129, 342] on button "Generate" at bounding box center [1143, 340] width 88 height 27
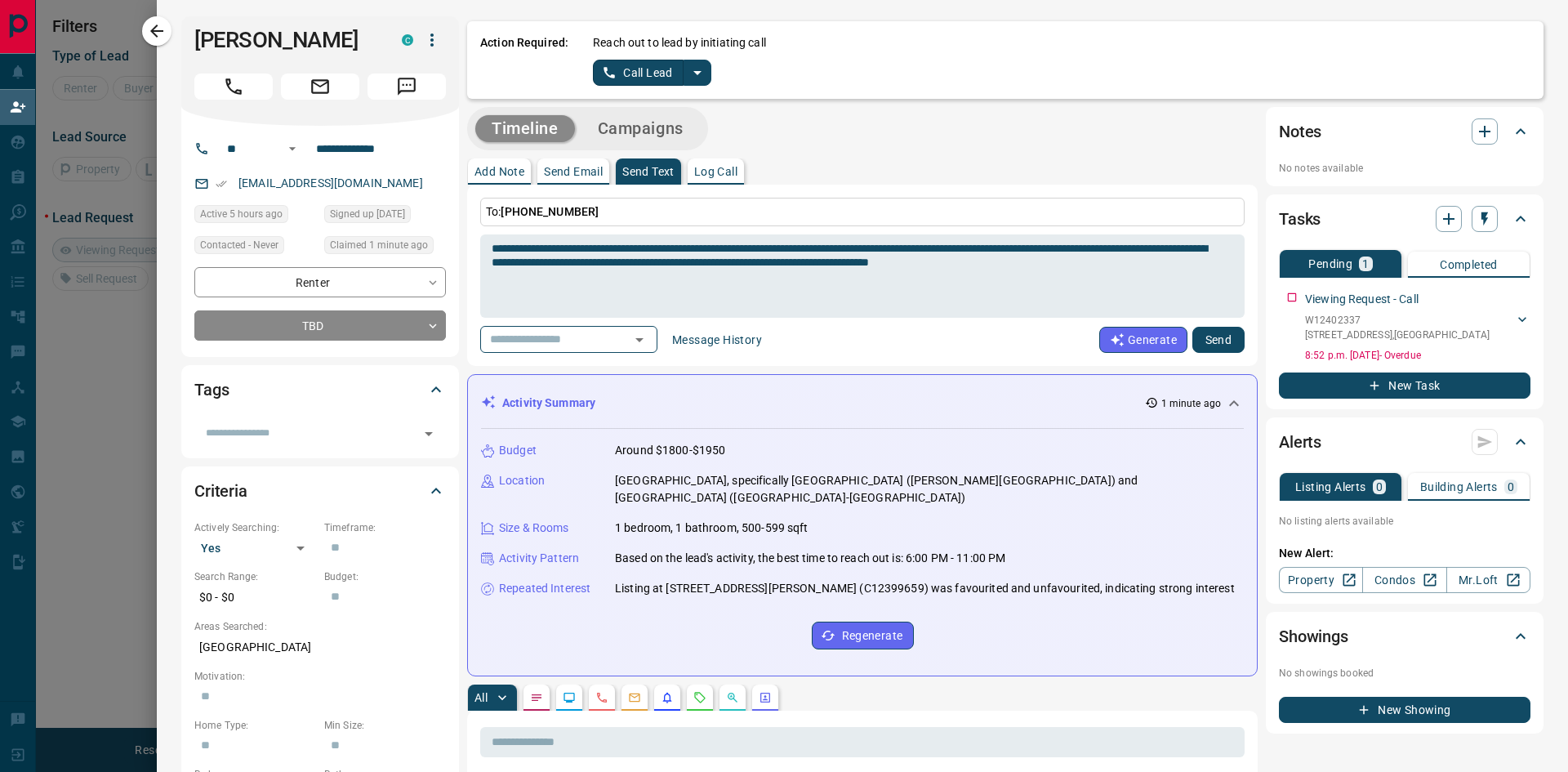
scroll to position [99, 1219]
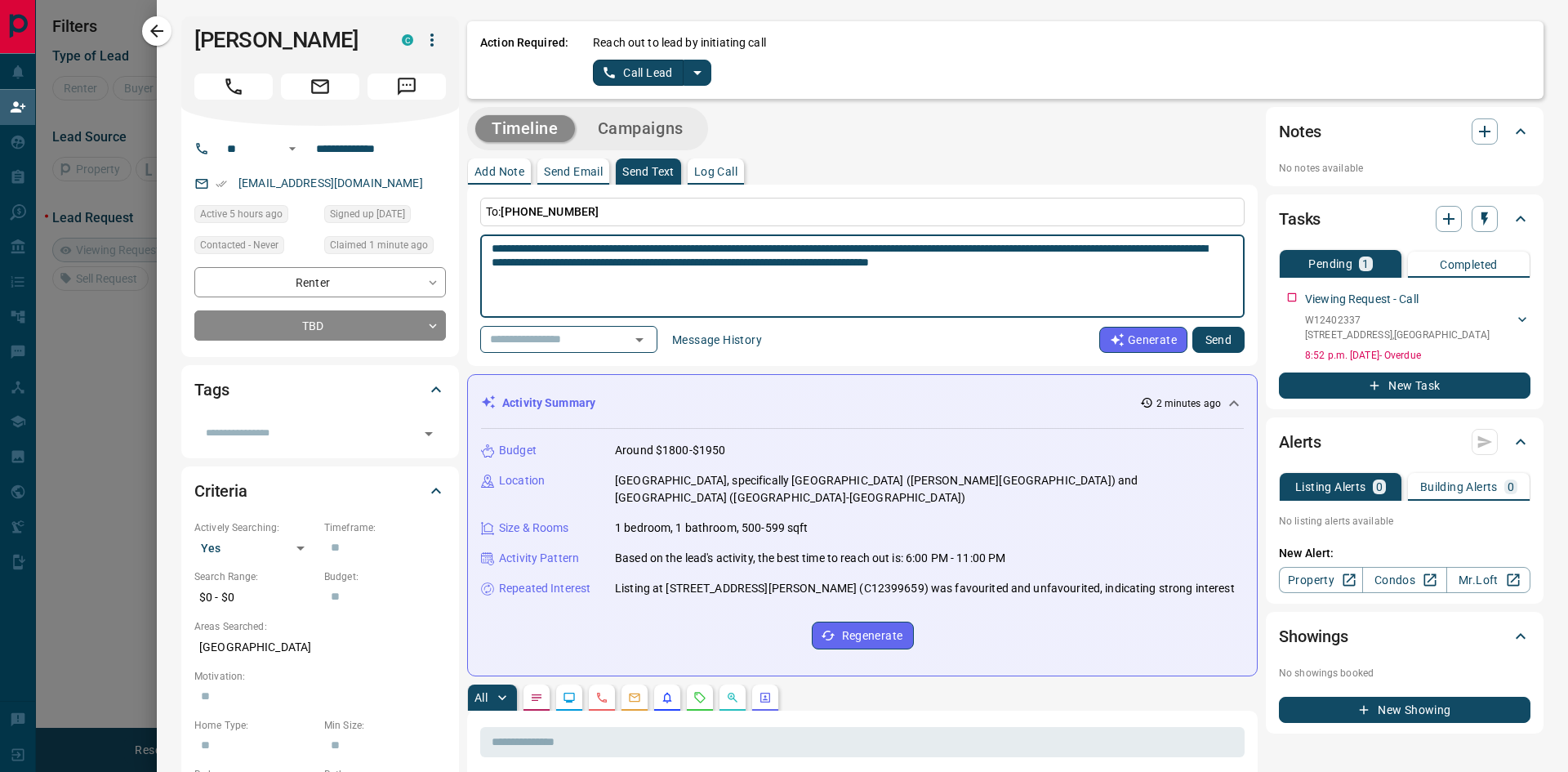
click at [1156, 248] on textarea "**********" at bounding box center [856, 277] width 729 height 70
paste textarea "**********"
type textarea "**********"
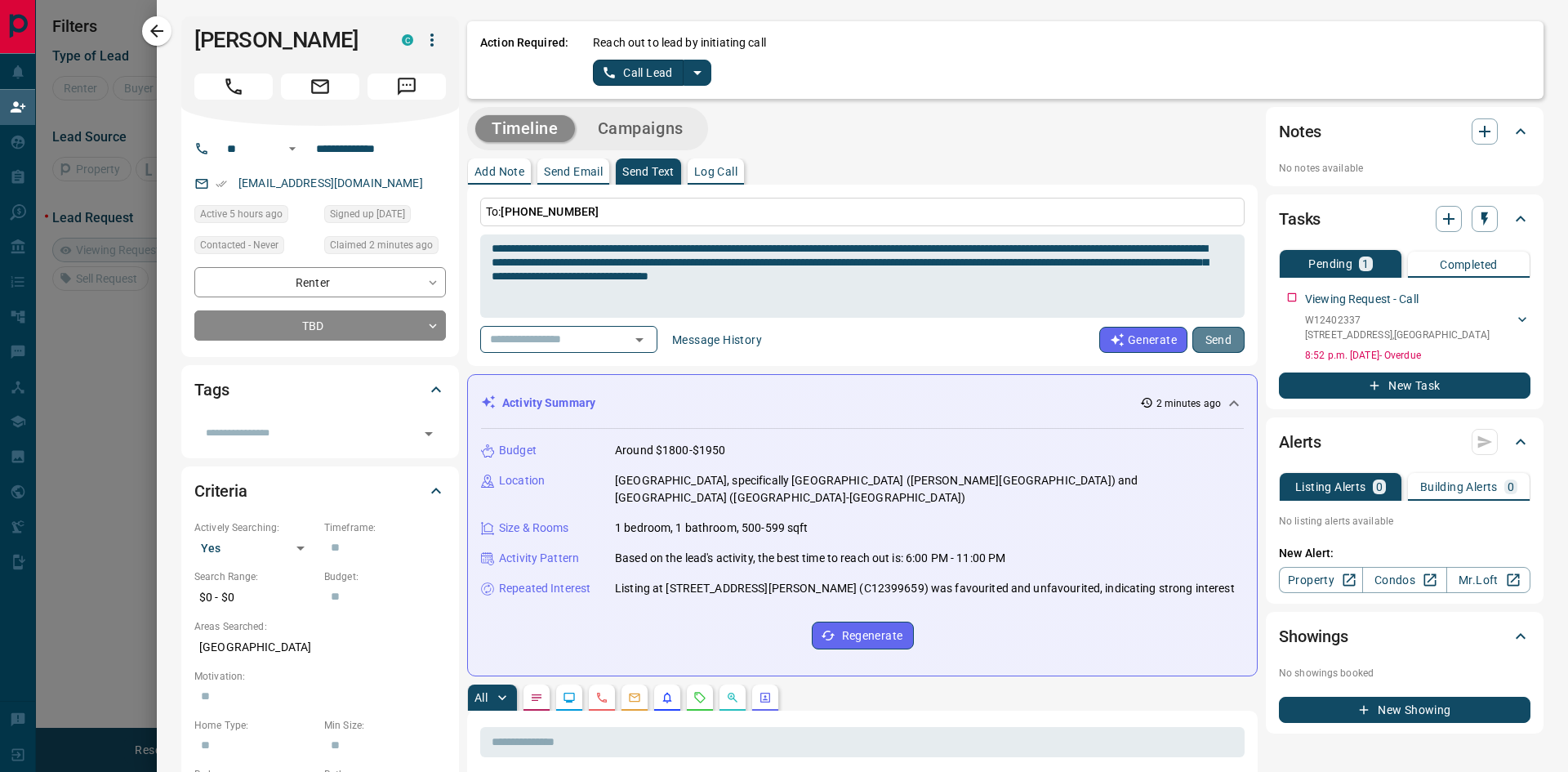
click at [1208, 342] on button "Send" at bounding box center [1218, 340] width 52 height 27
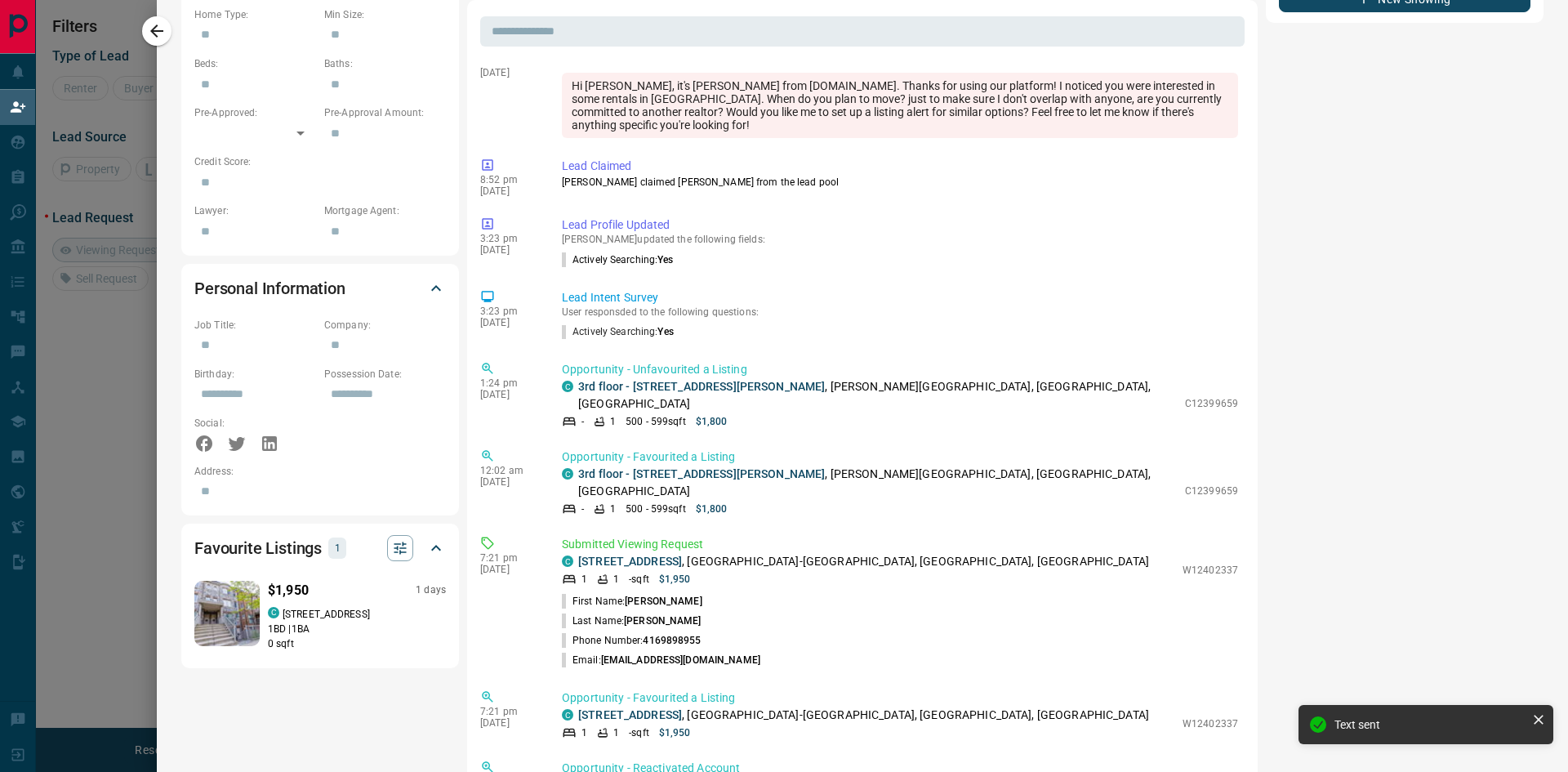
scroll to position [980, 0]
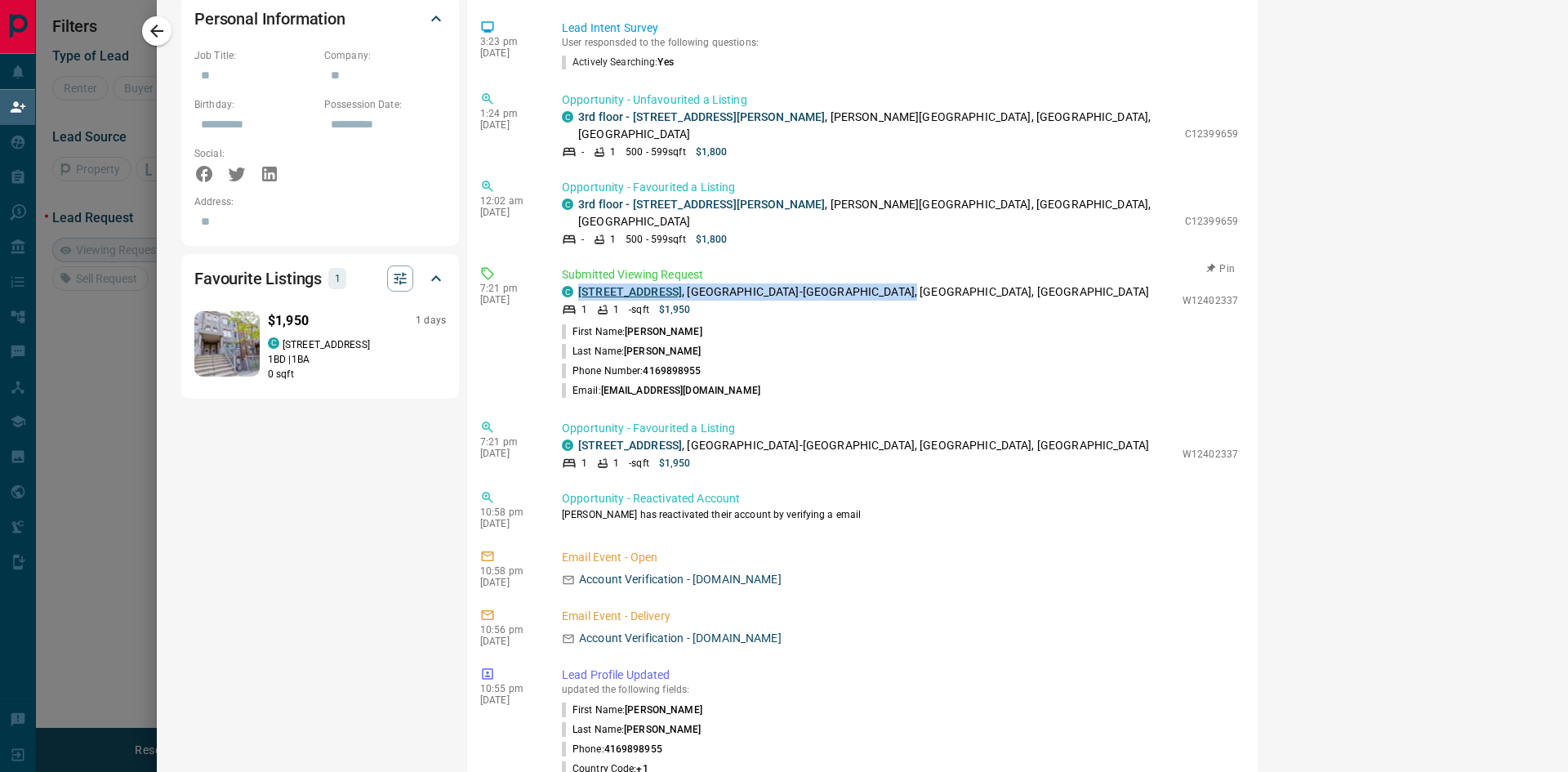
drag, startPoint x: 921, startPoint y: 243, endPoint x: 580, endPoint y: 244, distance: 341.0
click at [580, 284] on div "C [STREET_ADDRESS]" at bounding box center [868, 292] width 612 height 17
copy p "[STREET_ADDRESS]"
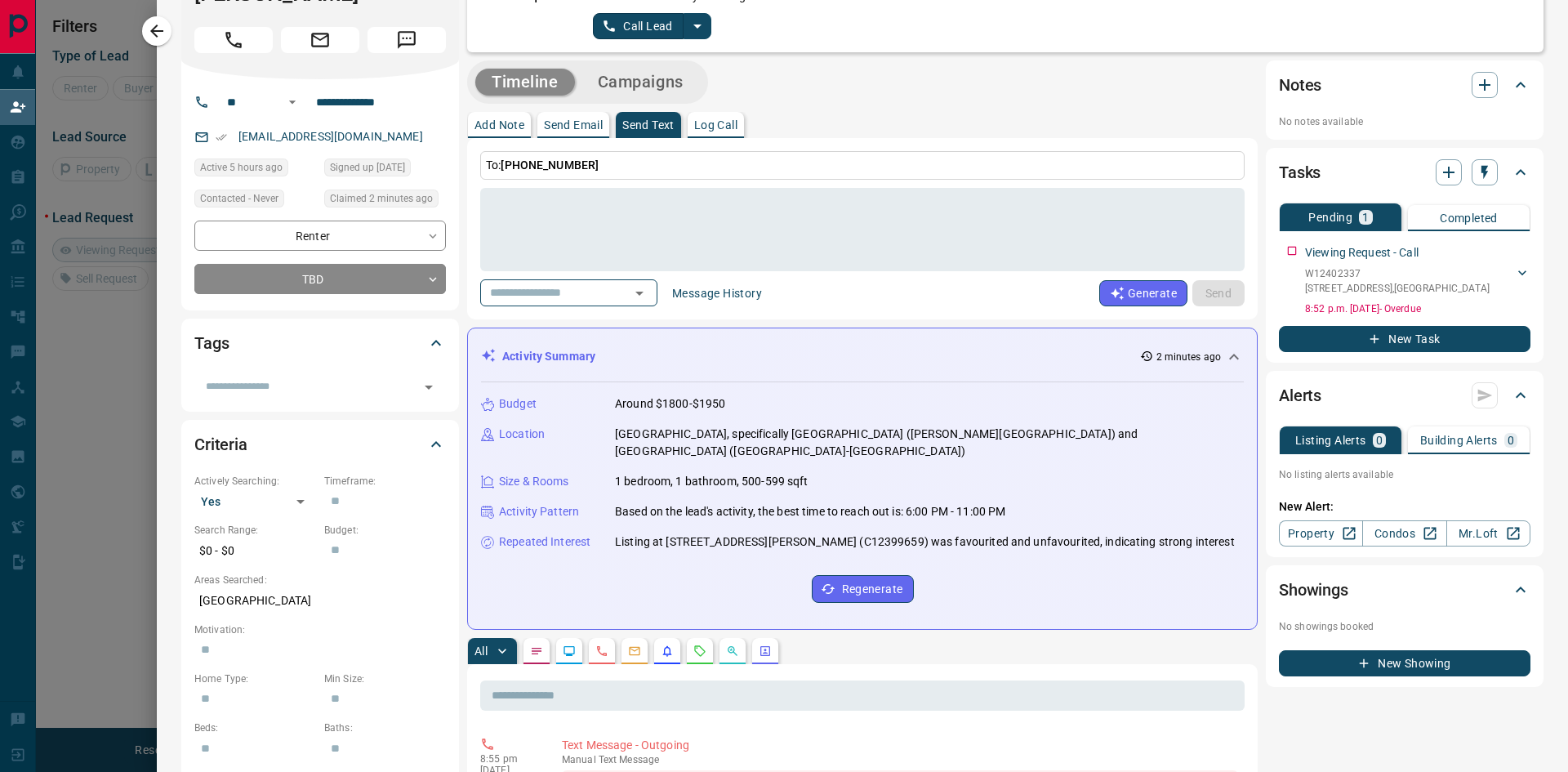
scroll to position [0, 0]
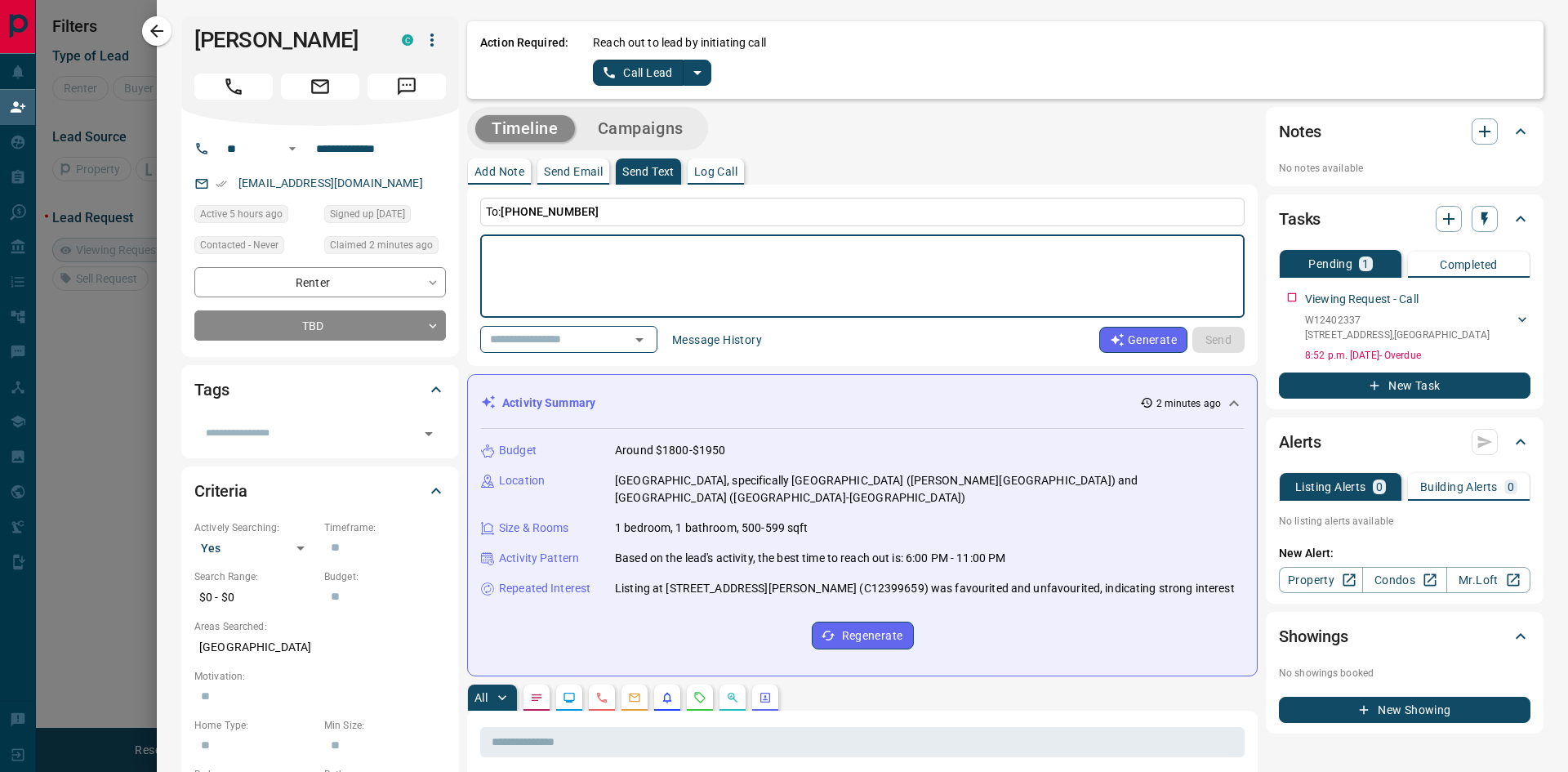
click at [564, 246] on textarea at bounding box center [856, 277] width 729 height 70
paste textarea "**********"
click at [1034, 260] on textarea "**********" at bounding box center [856, 277] width 729 height 70
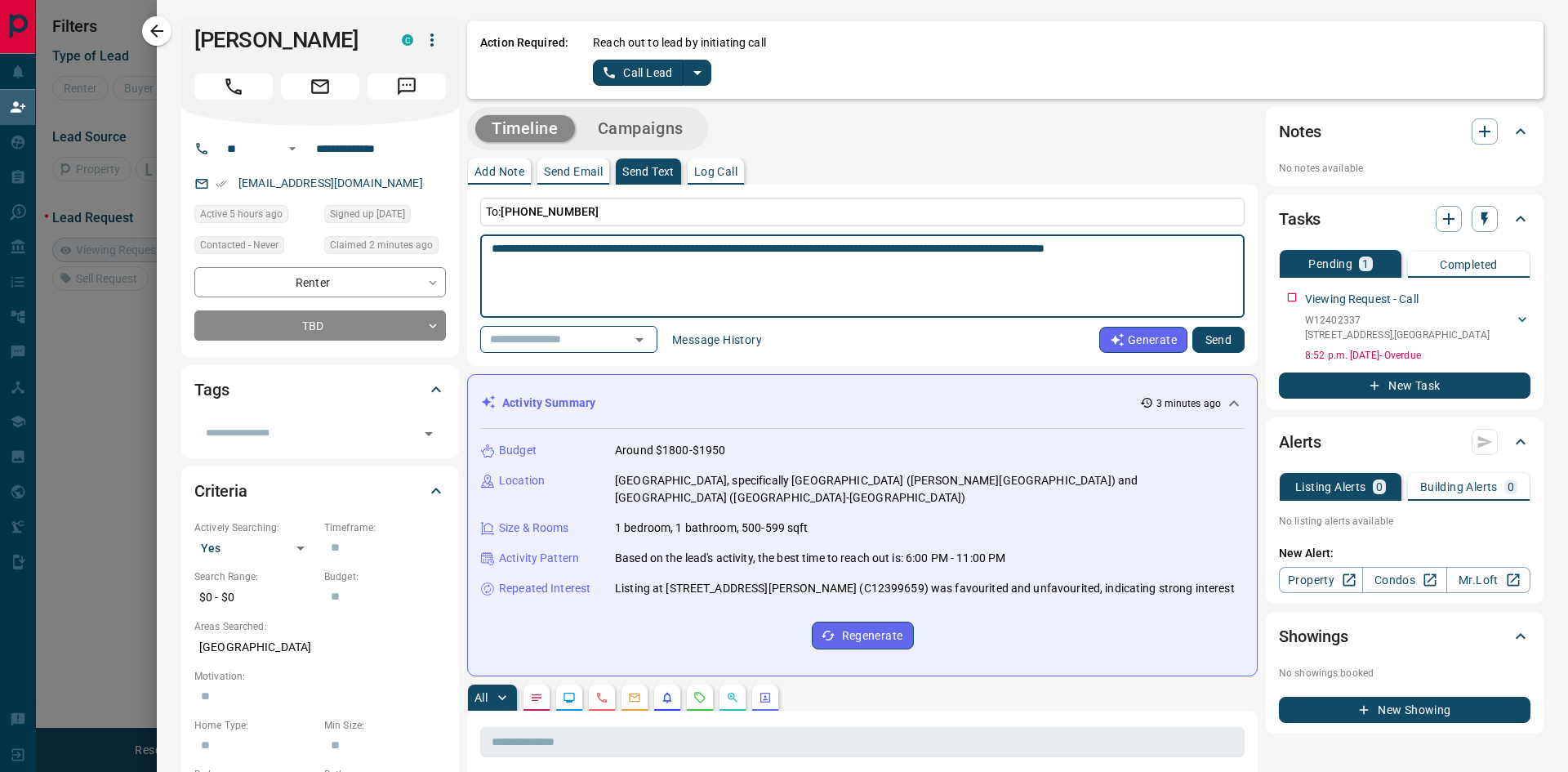
type textarea "**********"
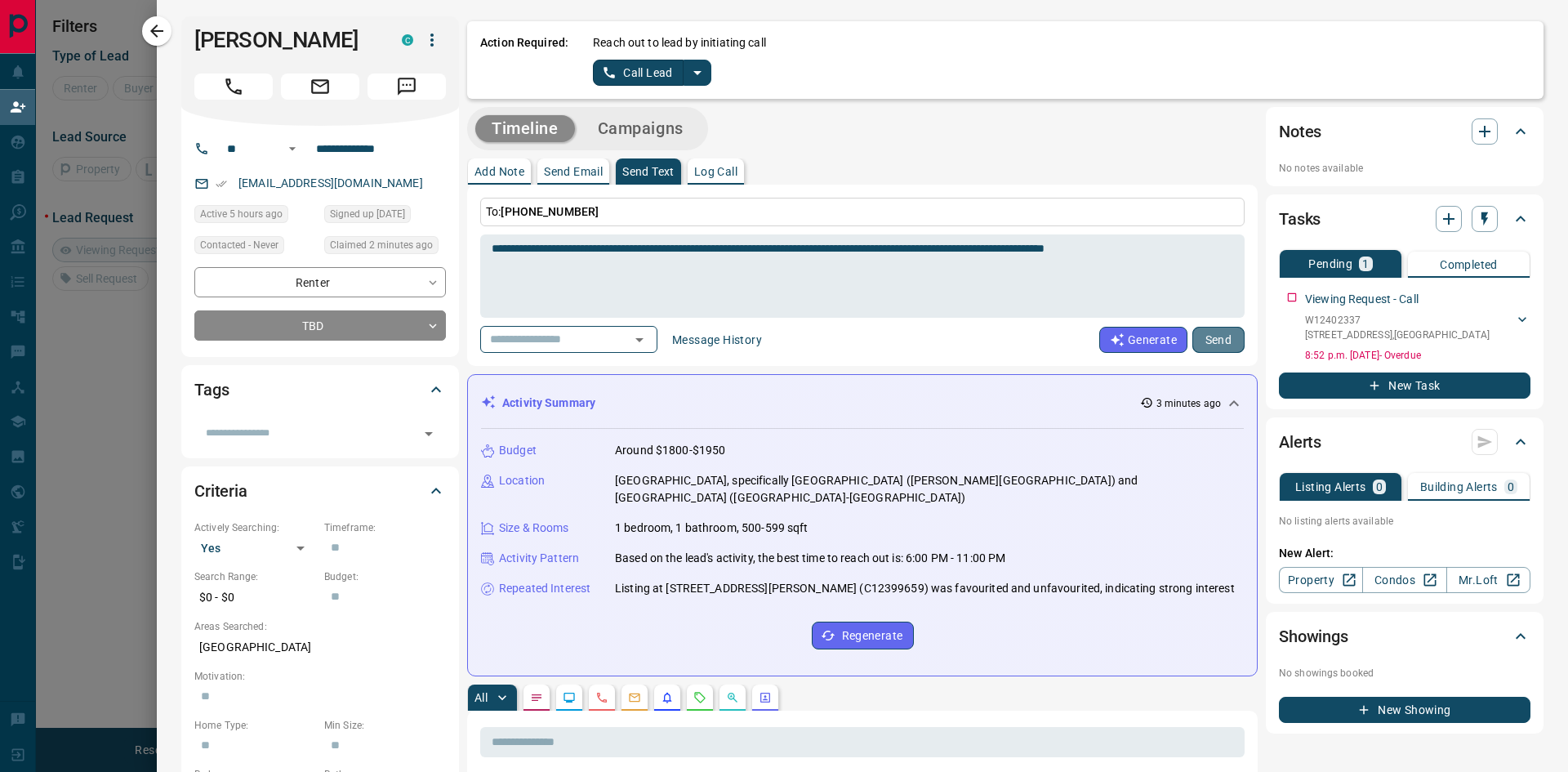
click at [1209, 342] on button "Send" at bounding box center [1218, 340] width 52 height 27
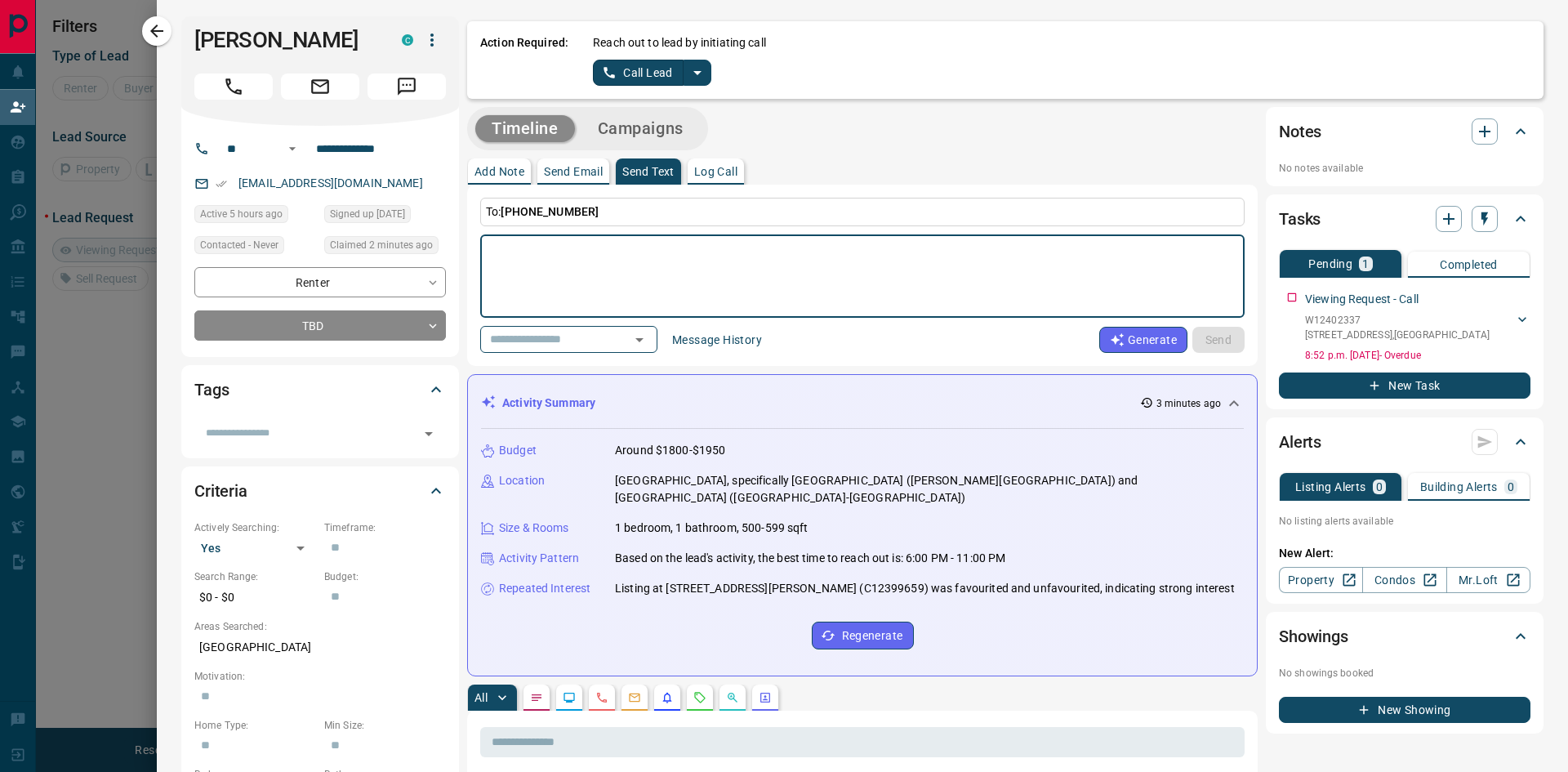
click at [587, 250] on textarea at bounding box center [856, 277] width 729 height 70
type textarea "**********"
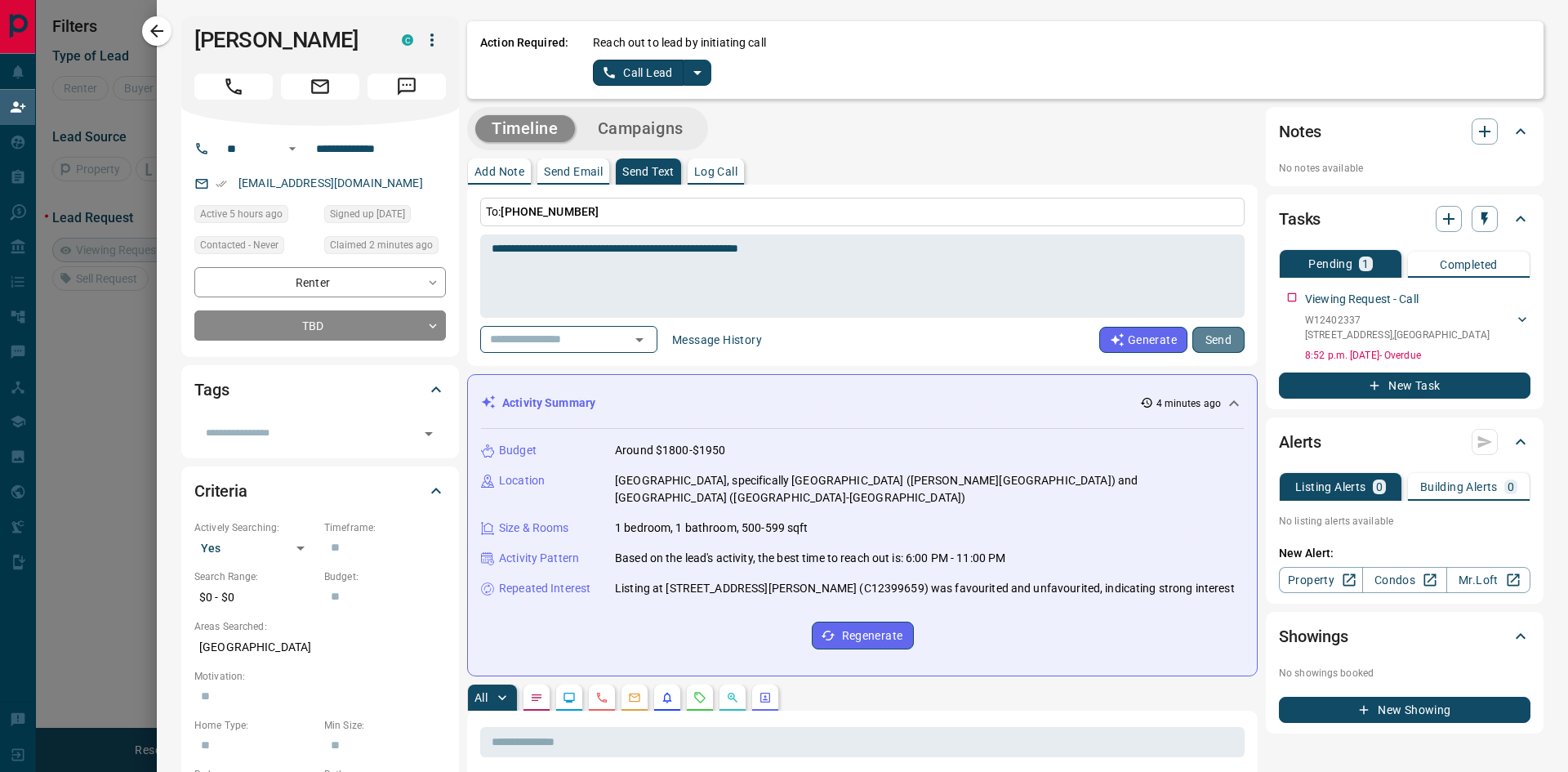
click at [1227, 341] on button "Send" at bounding box center [1218, 340] width 52 height 27
click at [576, 169] on p "Send Email" at bounding box center [573, 172] width 59 height 12
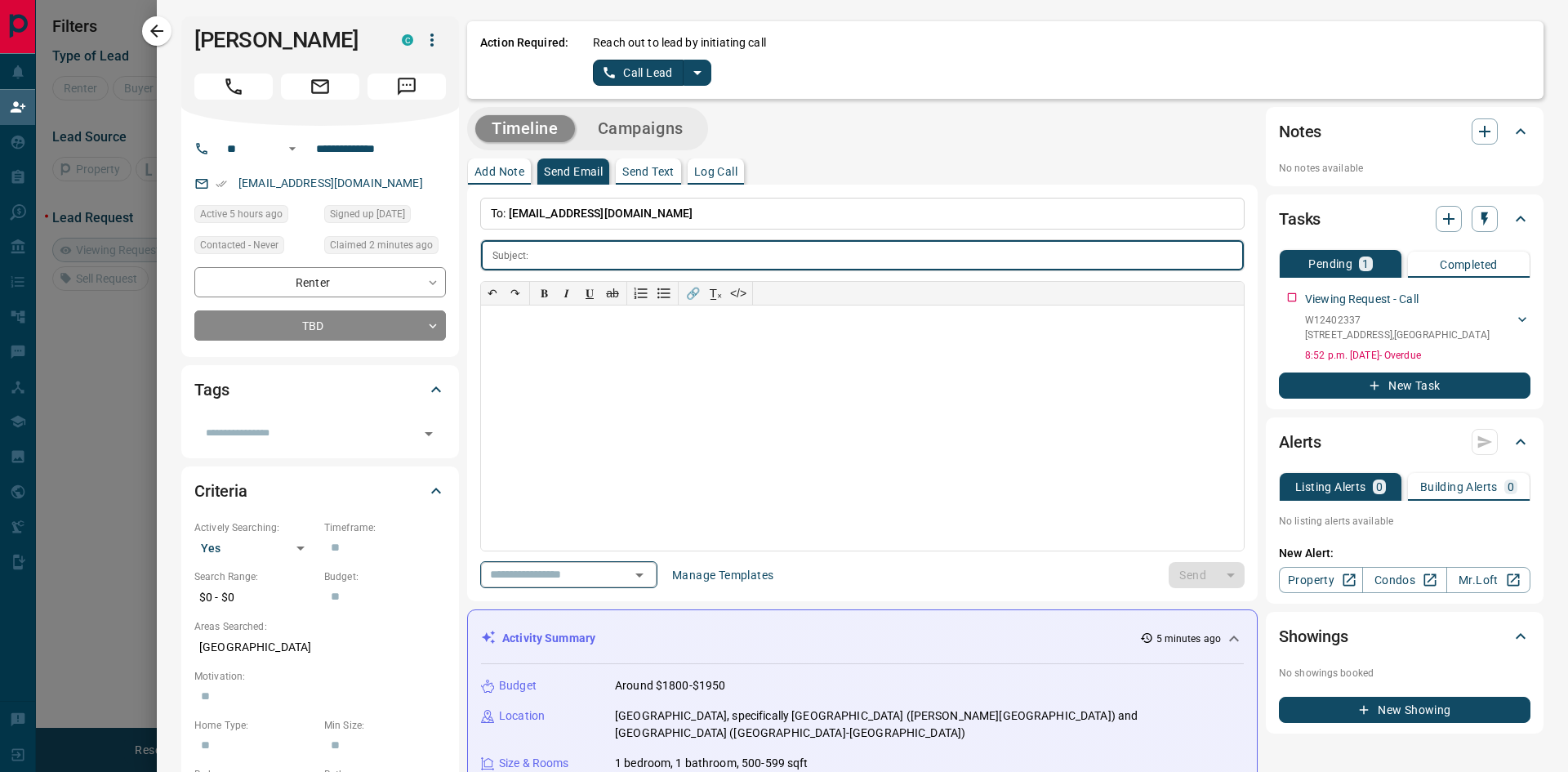
click at [593, 578] on input "text" at bounding box center [545, 575] width 124 height 21
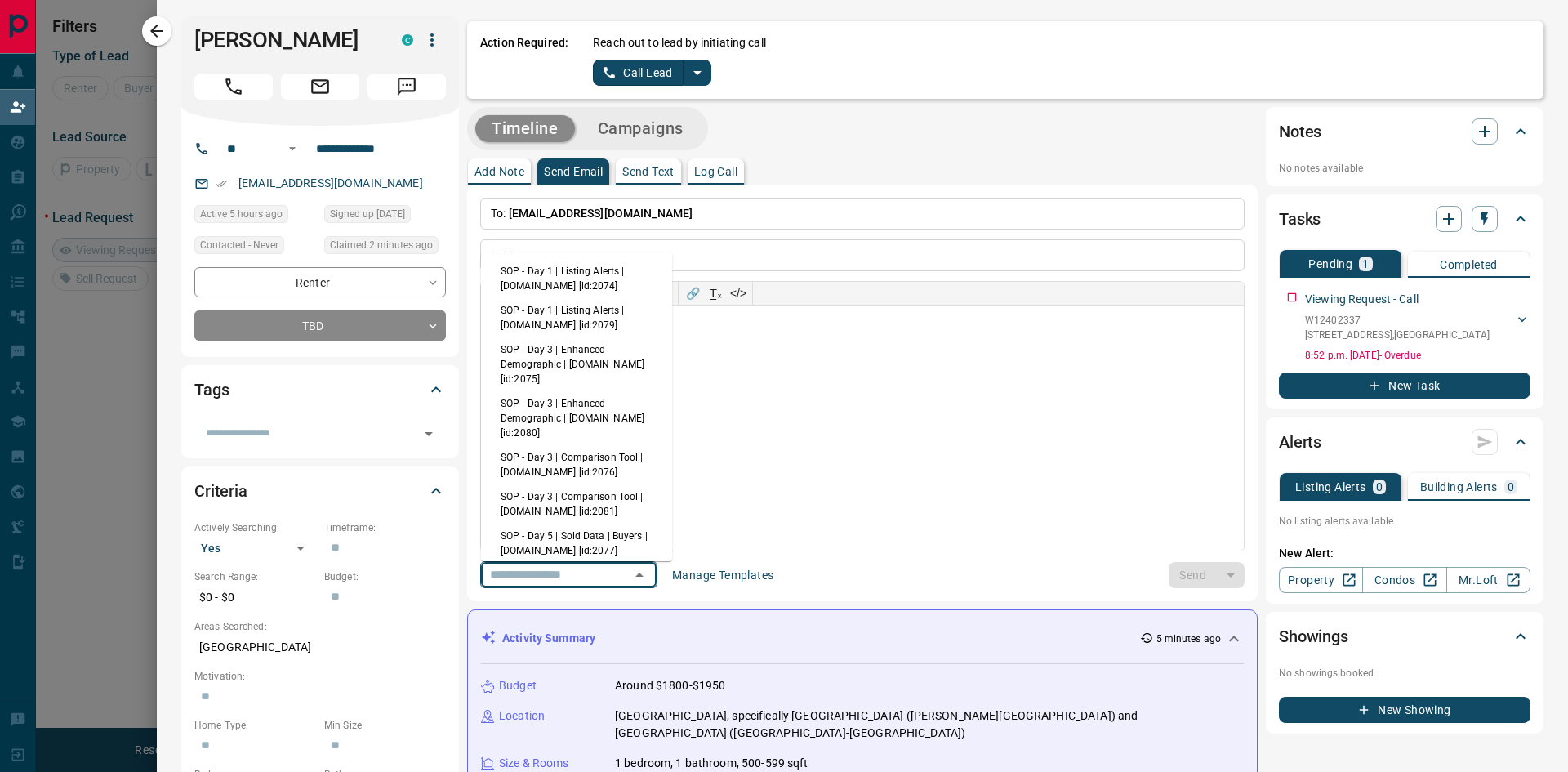
click at [565, 268] on li "SOP - Day 1 | Listing Alerts | [DOMAIN_NAME] [id:2074]" at bounding box center [576, 278] width 191 height 39
type input "**********"
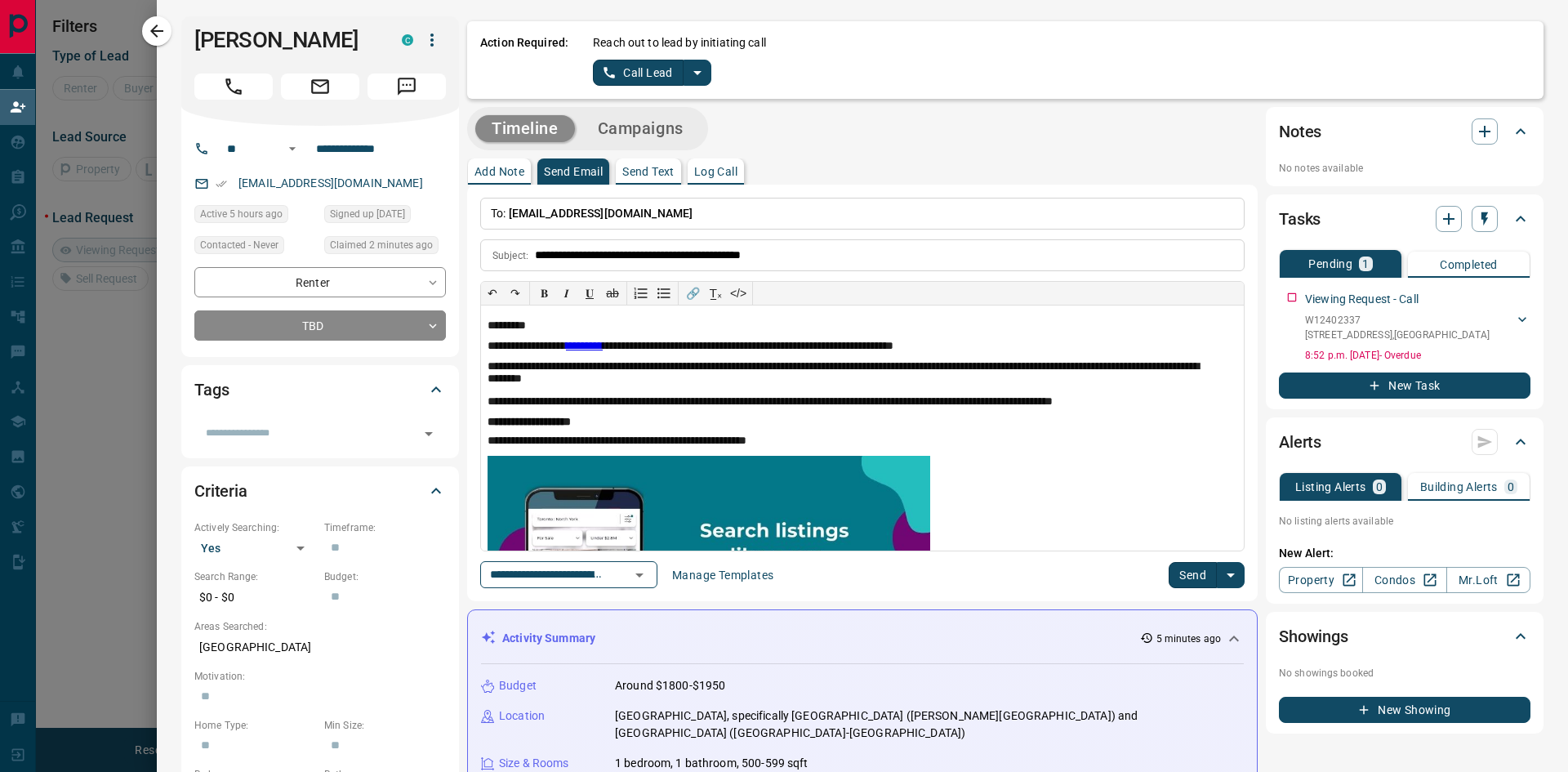
click at [1178, 580] on button "Send" at bounding box center [1193, 575] width 48 height 27
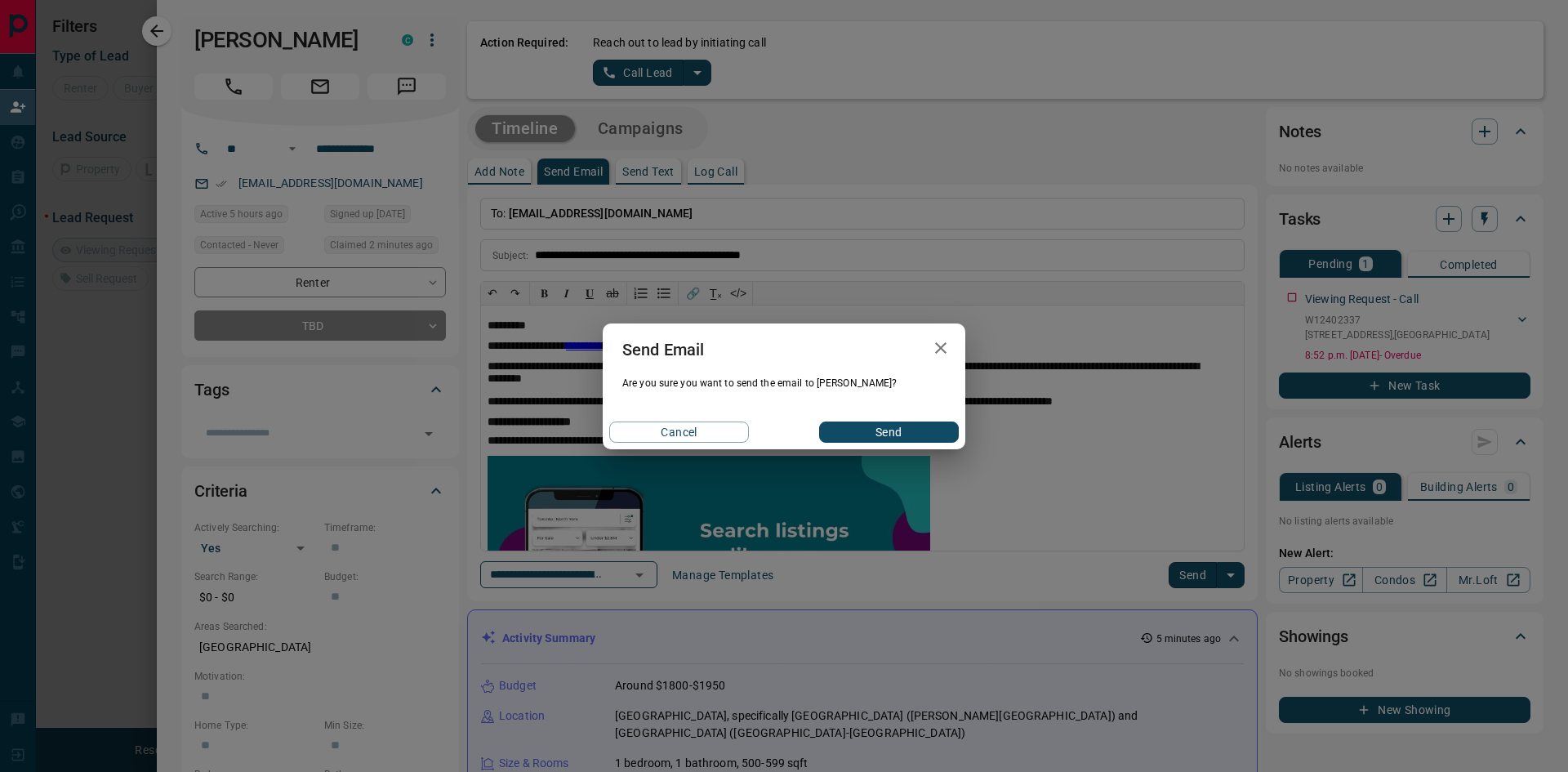
click at [877, 438] on button "Send" at bounding box center [888, 432] width 139 height 22
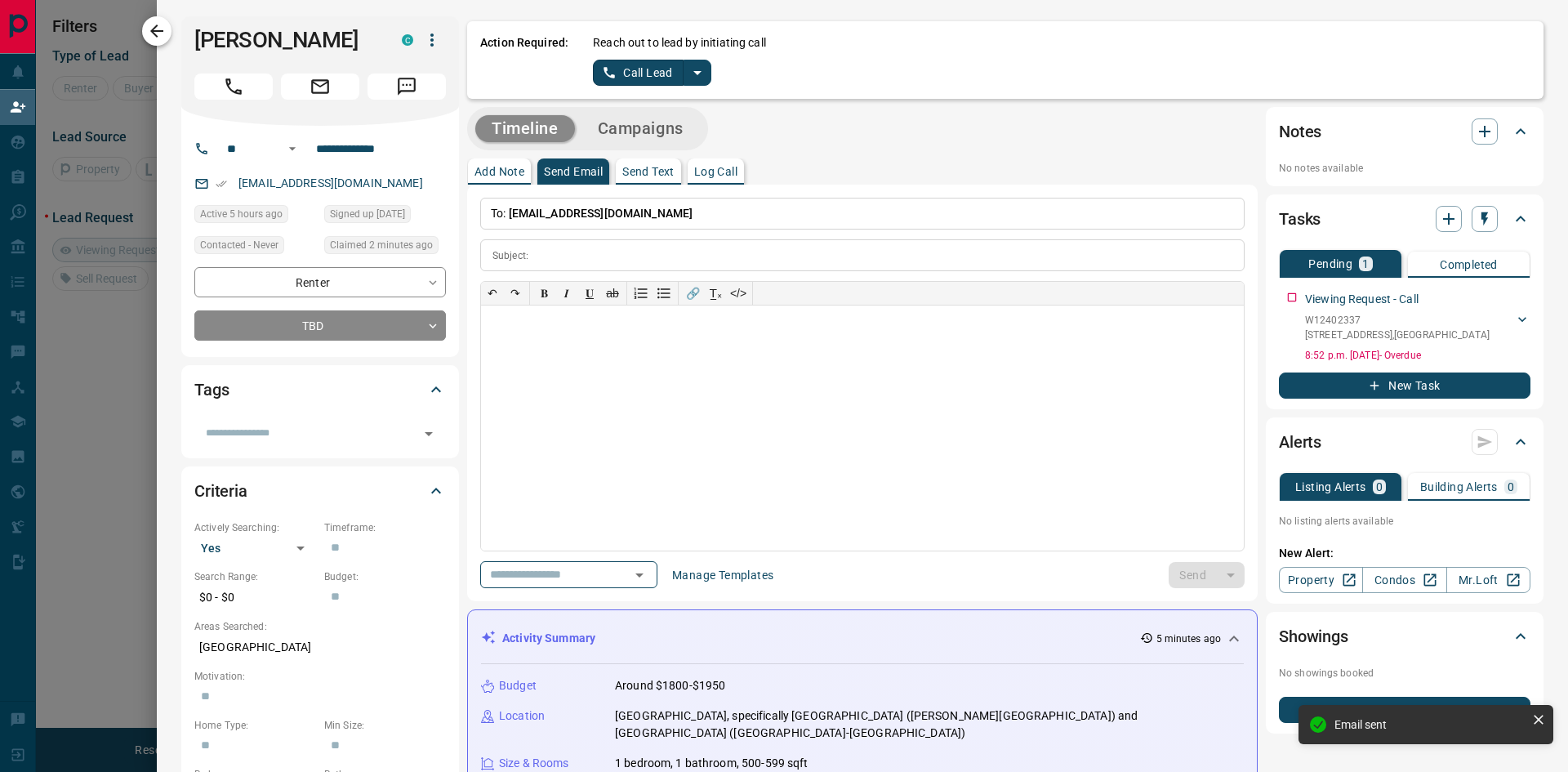
click at [164, 32] on icon "button" at bounding box center [157, 32] width 20 height 20
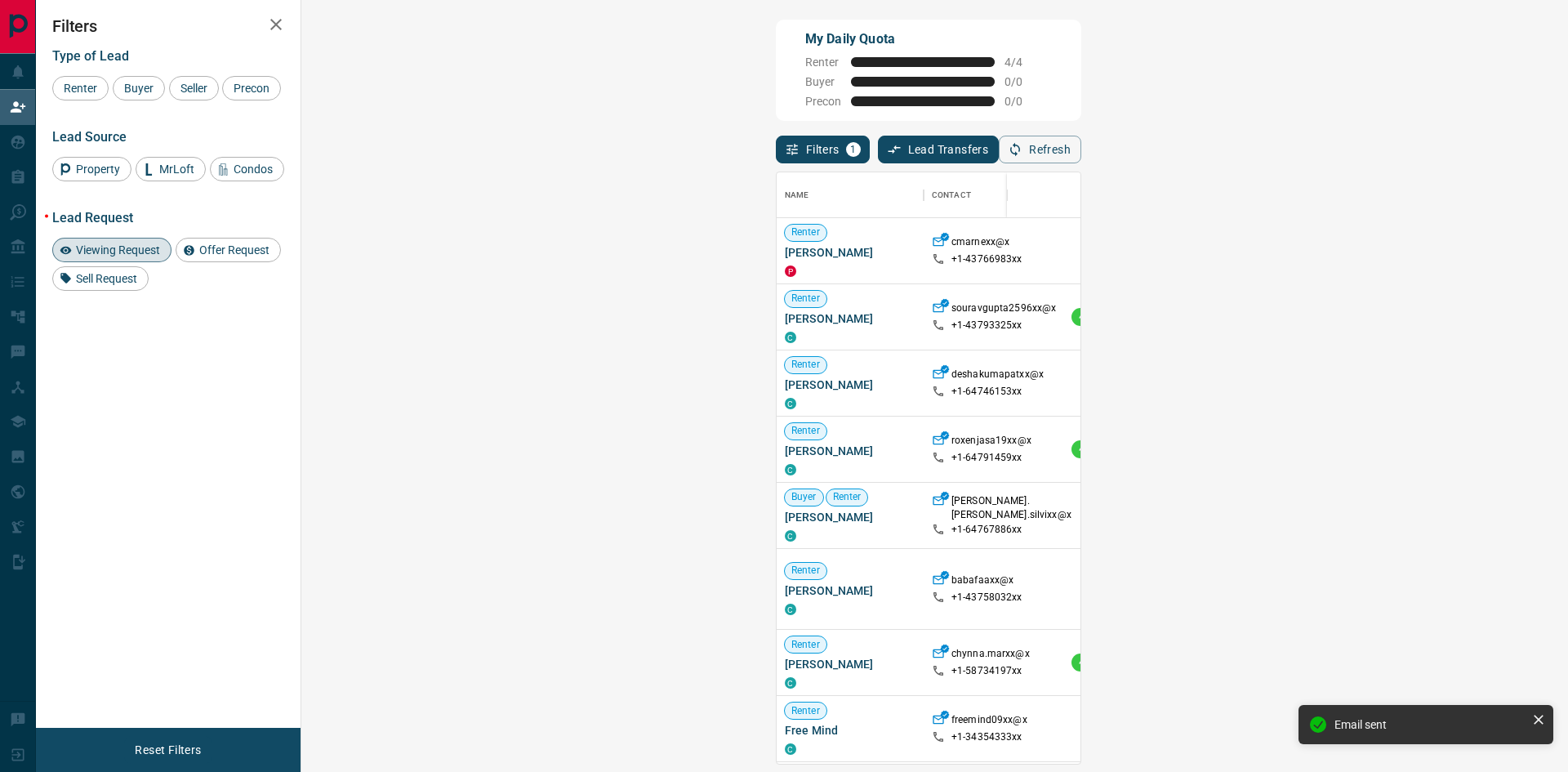
scroll to position [580, 1219]
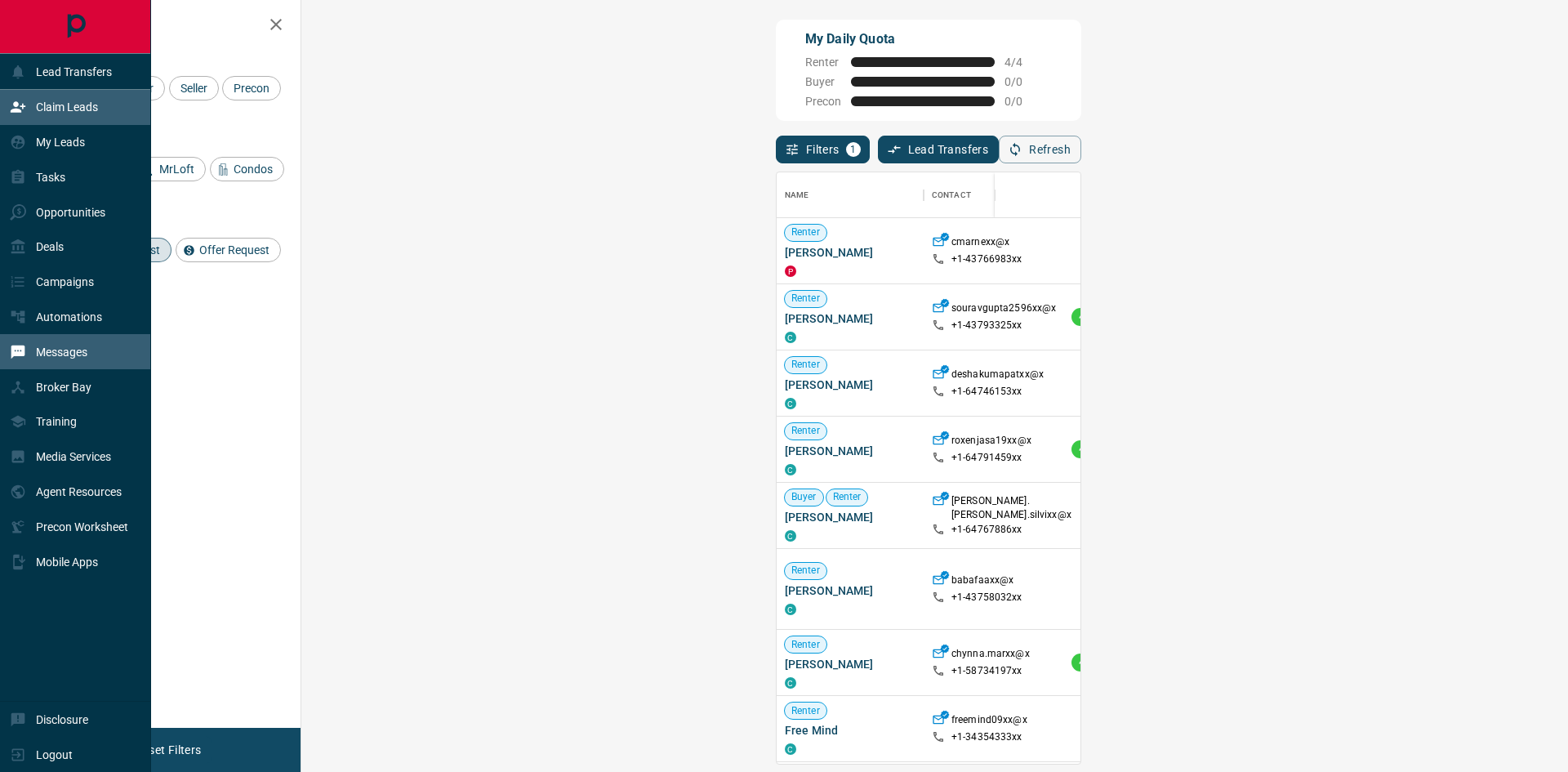
click at [62, 359] on p "Messages" at bounding box center [61, 352] width 51 height 13
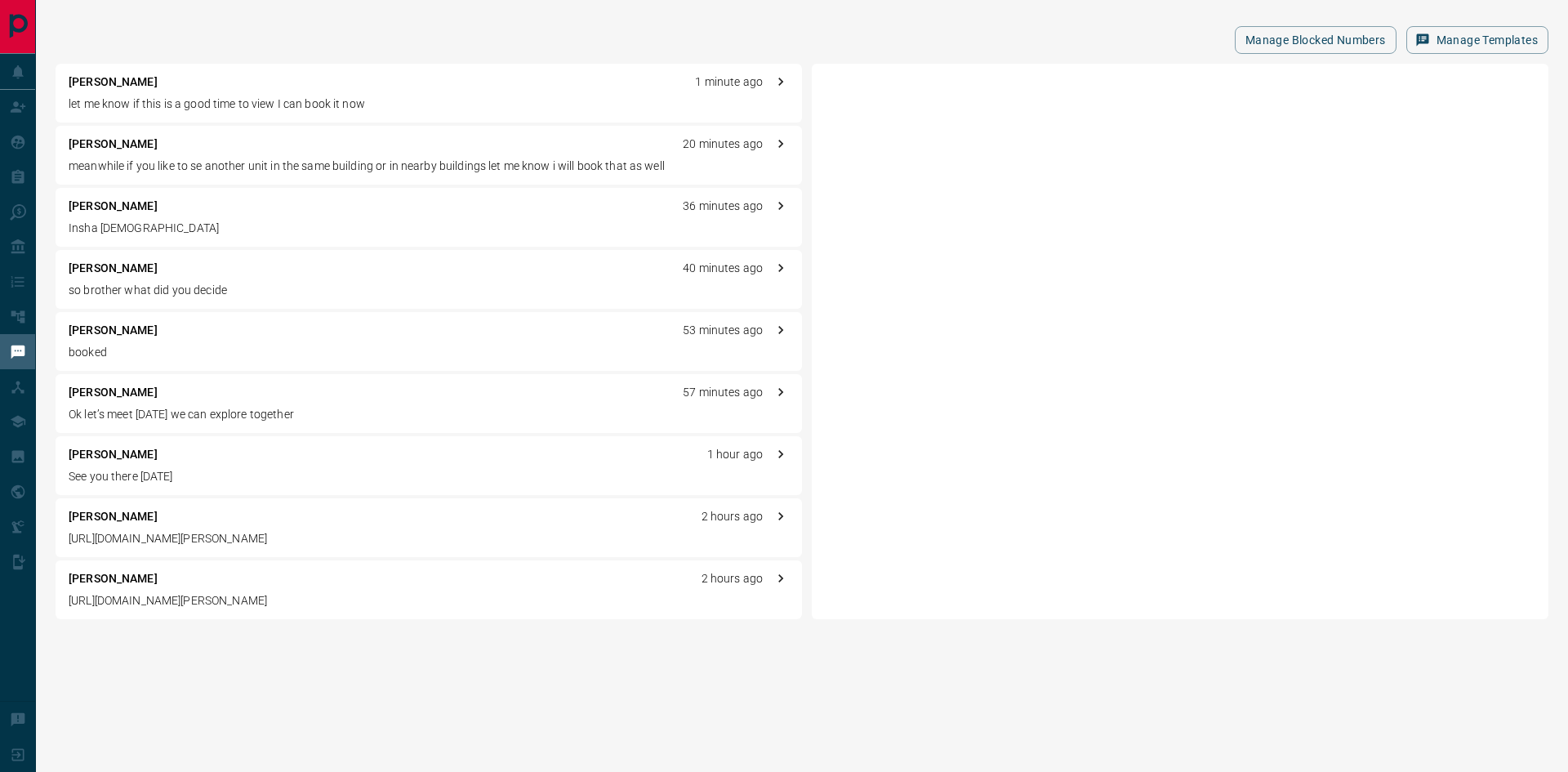
click at [154, 538] on p "[URL][DOMAIN_NAME][PERSON_NAME]" at bounding box center [428, 538] width 720 height 17
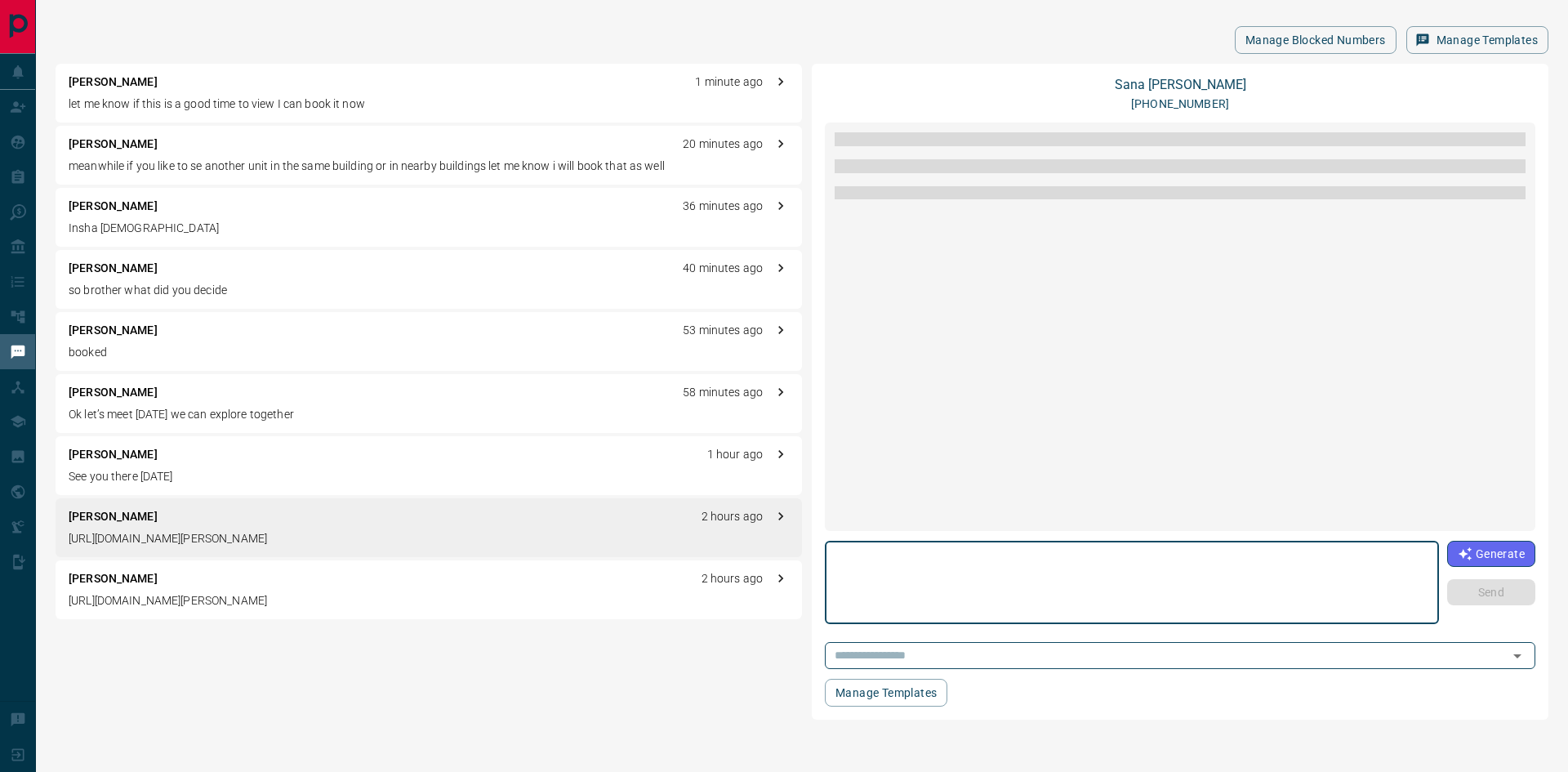
scroll to position [1681, 0]
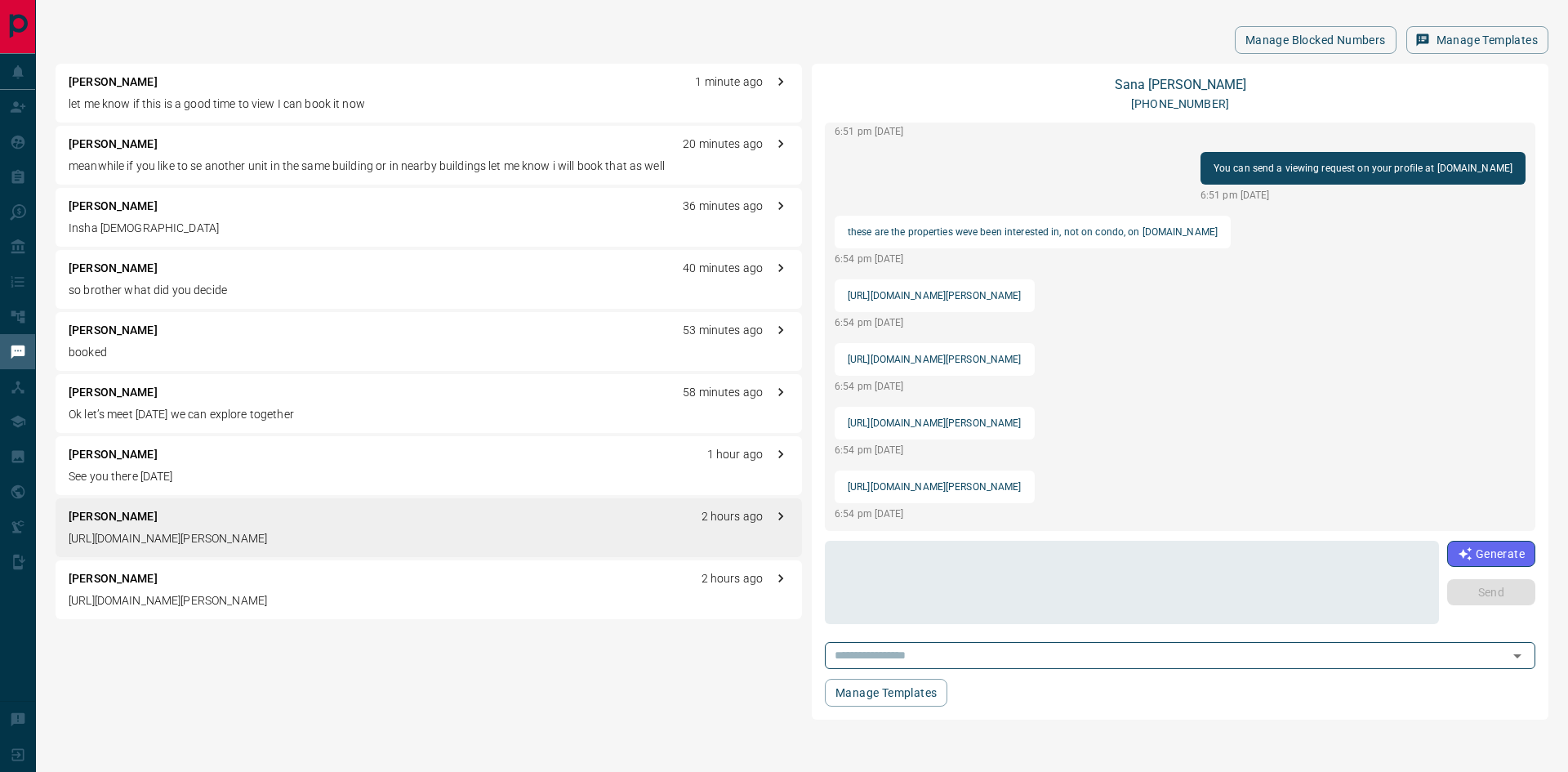
drag, startPoint x: 1325, startPoint y: 475, endPoint x: 848, endPoint y: 482, distance: 477.1
click at [848, 482] on div "[URL][DOMAIN_NAME][PERSON_NAME]" at bounding box center [934, 487] width 200 height 32
drag, startPoint x: 848, startPoint y: 411, endPoint x: 1291, endPoint y: 413, distance: 443.0
click at [1034, 413] on div "[URL][DOMAIN_NAME][PERSON_NAME]" at bounding box center [934, 423] width 200 height 32
drag, startPoint x: 857, startPoint y: 347, endPoint x: 1270, endPoint y: 350, distance: 413.0
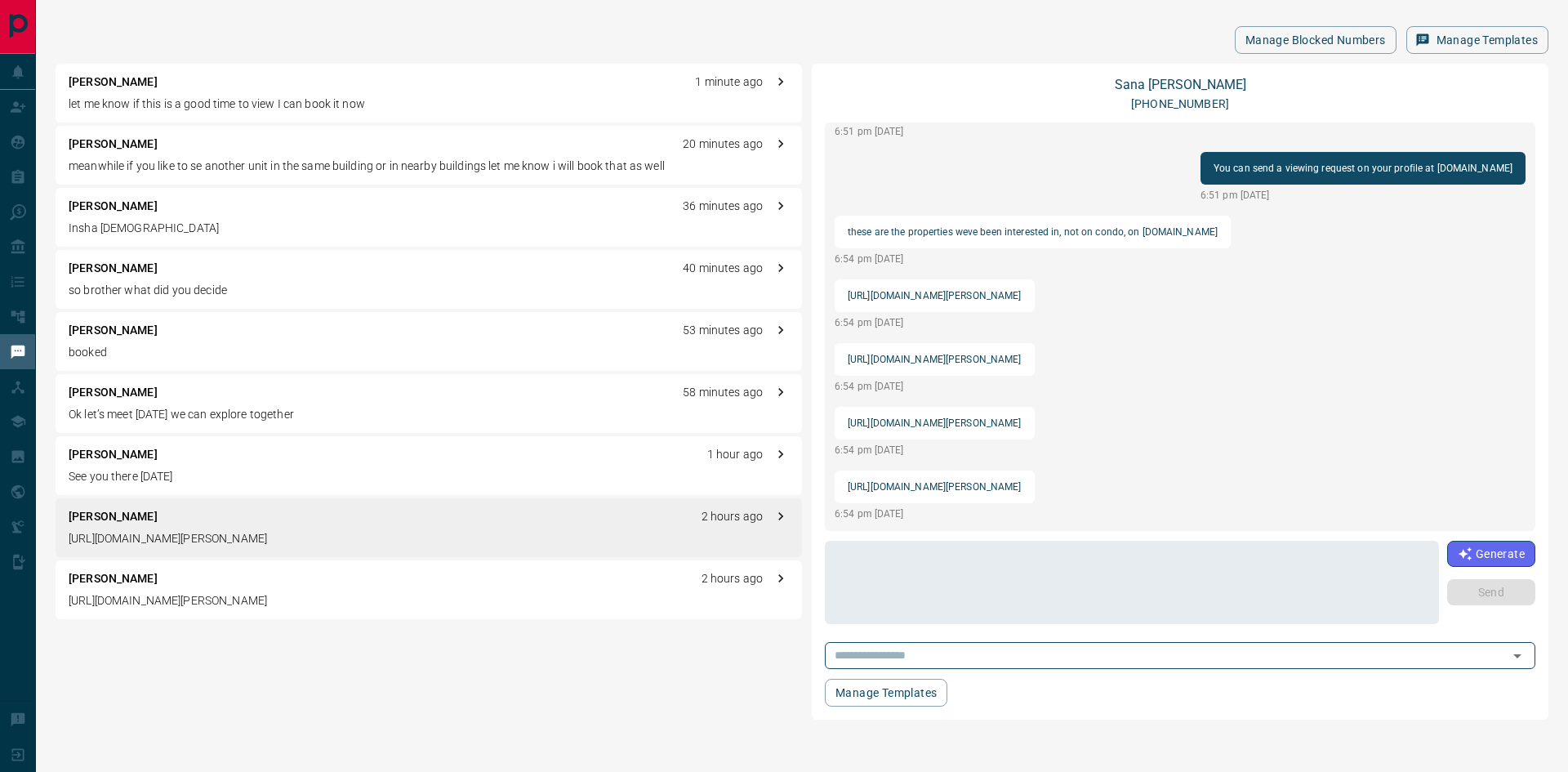
click at [1270, 350] on div "load more Assalamoalaikum [PERSON_NAME] I discussed your profile with the listi…" at bounding box center [1179, 327] width 710 height 409
drag, startPoint x: 848, startPoint y: 285, endPoint x: 1206, endPoint y: 274, distance: 358.2
click at [1034, 279] on div "[URL][DOMAIN_NAME][PERSON_NAME]" at bounding box center [934, 295] width 200 height 32
drag, startPoint x: 849, startPoint y: 349, endPoint x: 1242, endPoint y: 343, distance: 393.0
click at [1034, 343] on div "[URL][DOMAIN_NAME][PERSON_NAME]" at bounding box center [934, 359] width 200 height 32
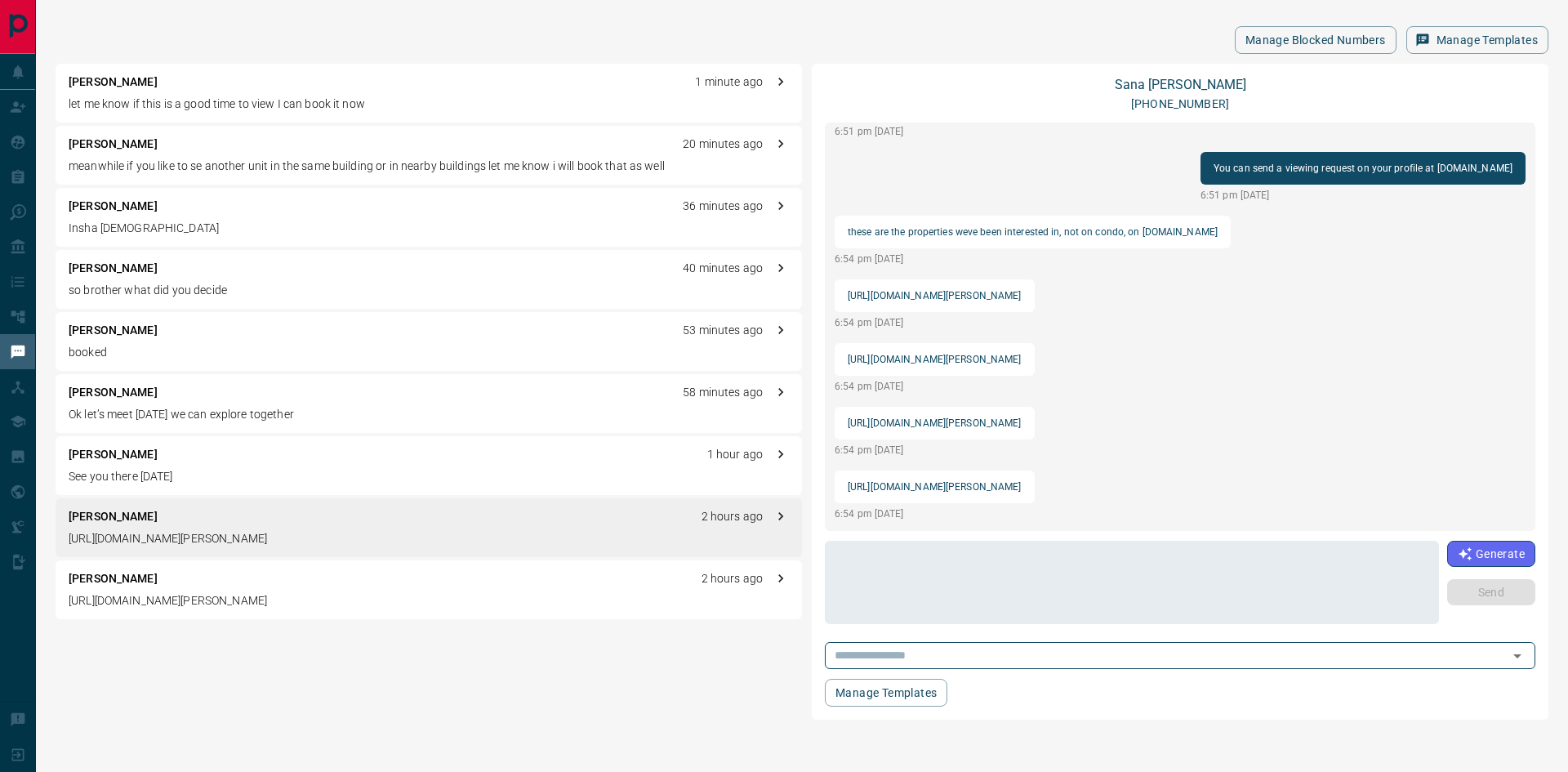
drag, startPoint x: 848, startPoint y: 411, endPoint x: 1290, endPoint y: 405, distance: 442.0
click at [1314, 402] on div "load more Assalamoalaikum [PERSON_NAME] I discussed your profile with the listi…" at bounding box center [1179, 327] width 710 height 409
drag, startPoint x: 849, startPoint y: 473, endPoint x: 1342, endPoint y: 479, distance: 493.0
click at [1342, 479] on div "load more Assalamoalaikum [PERSON_NAME] I discussed your profile with the listi…" at bounding box center [1179, 327] width 710 height 409
click at [99, 84] on p "[PERSON_NAME]" at bounding box center [113, 82] width 89 height 17
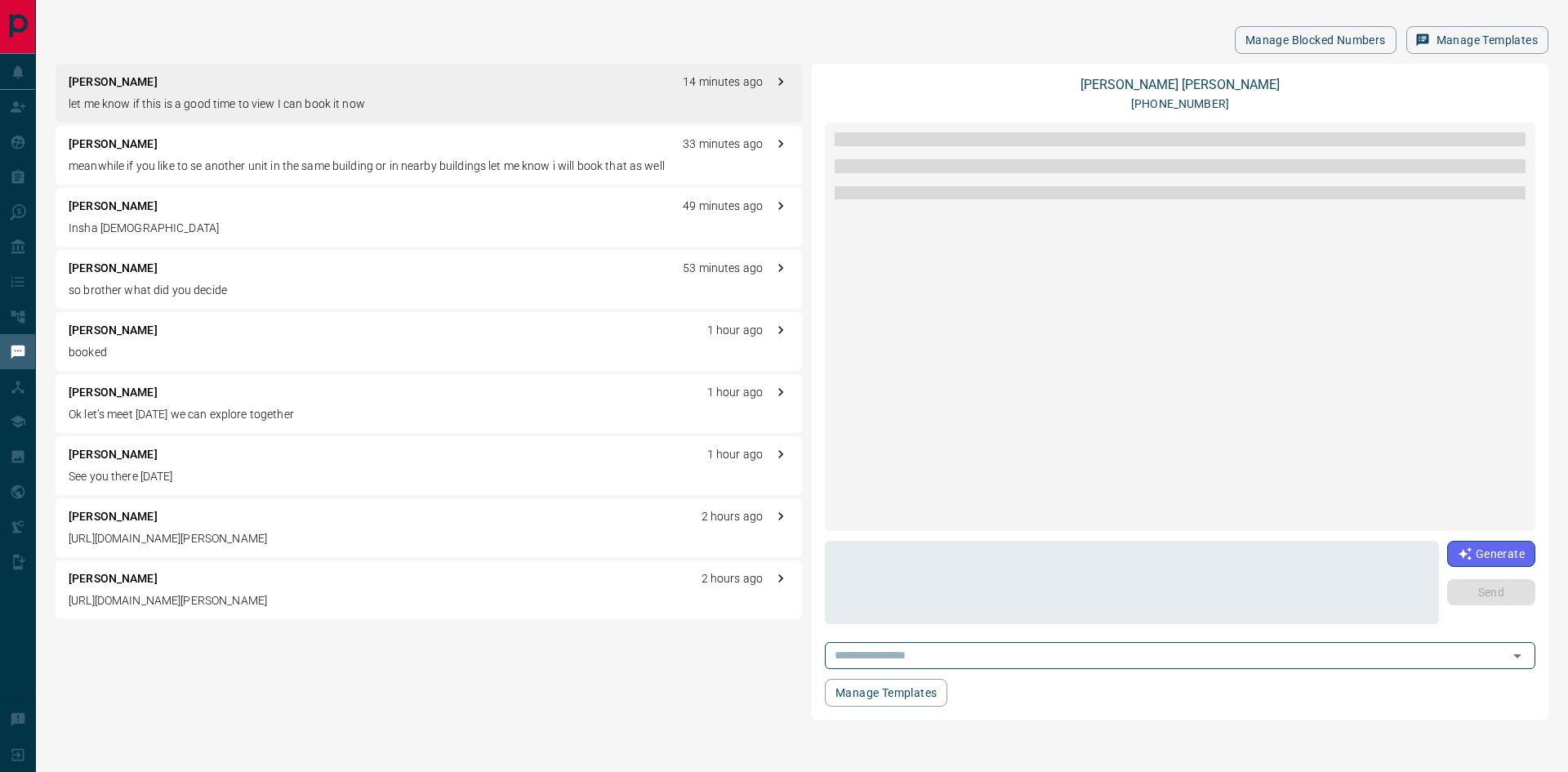
scroll to position [0, 0]
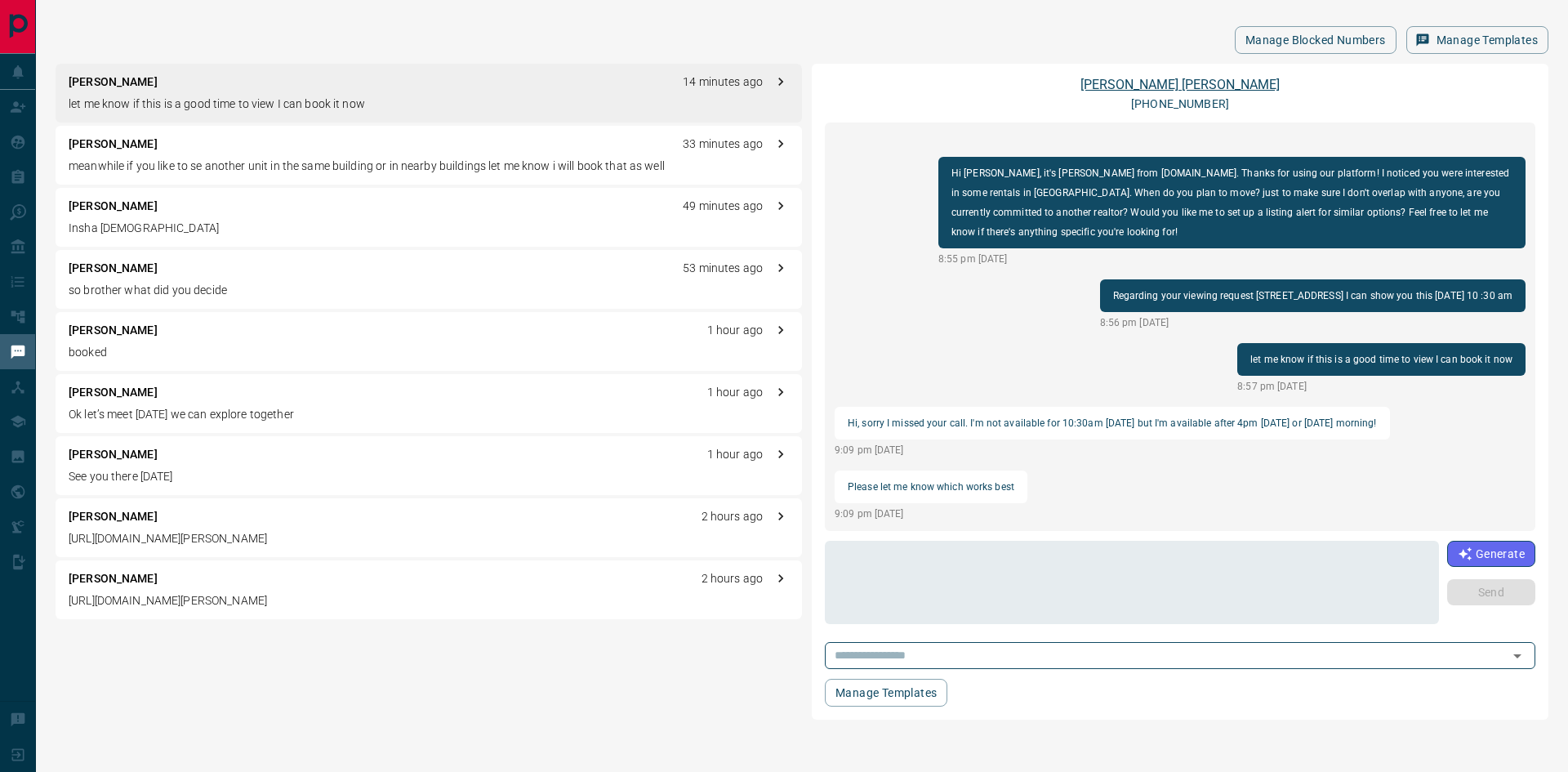
click at [1190, 84] on link "[PERSON_NAME]" at bounding box center [1180, 85] width 199 height 16
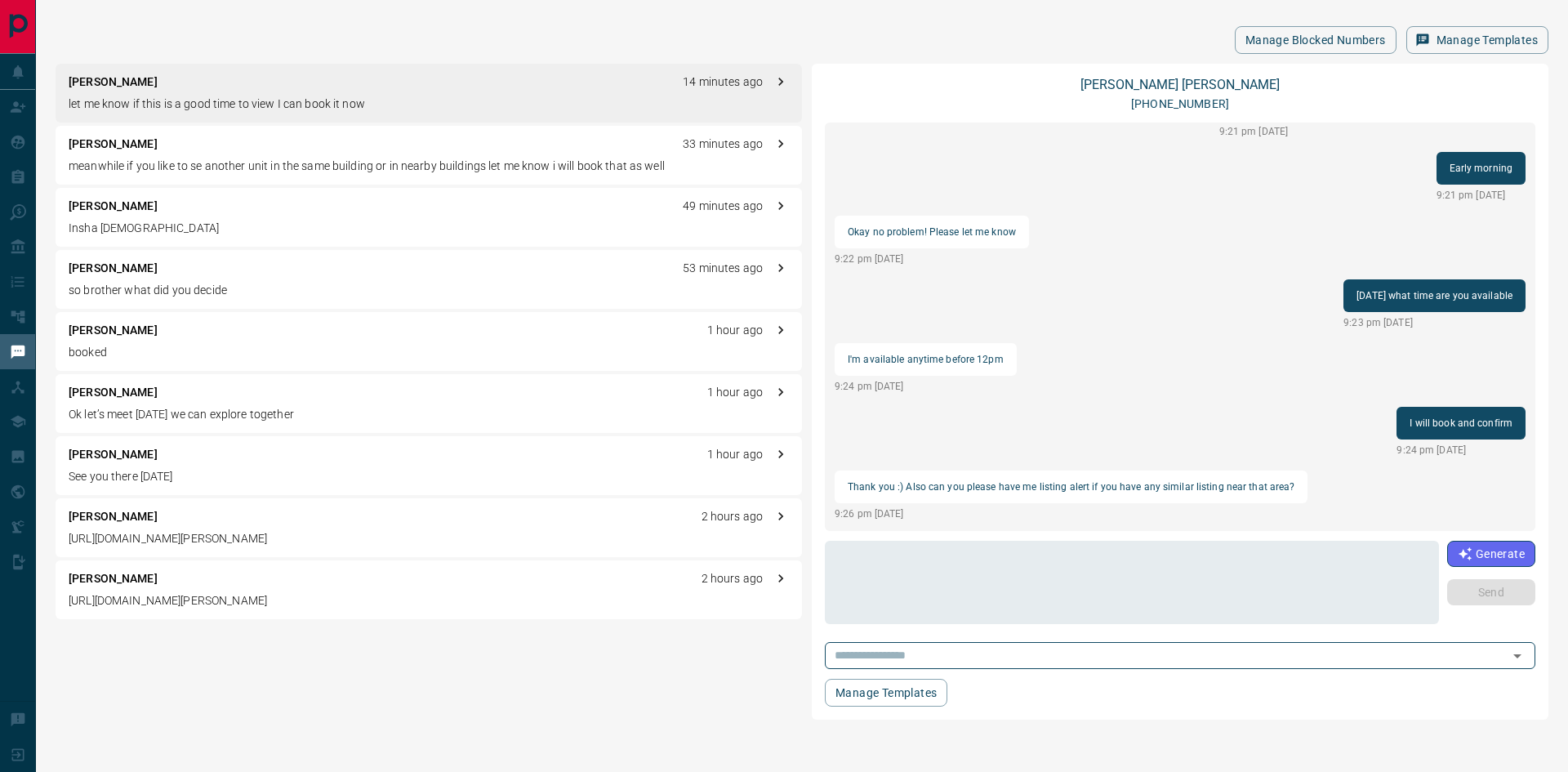
scroll to position [823, 0]
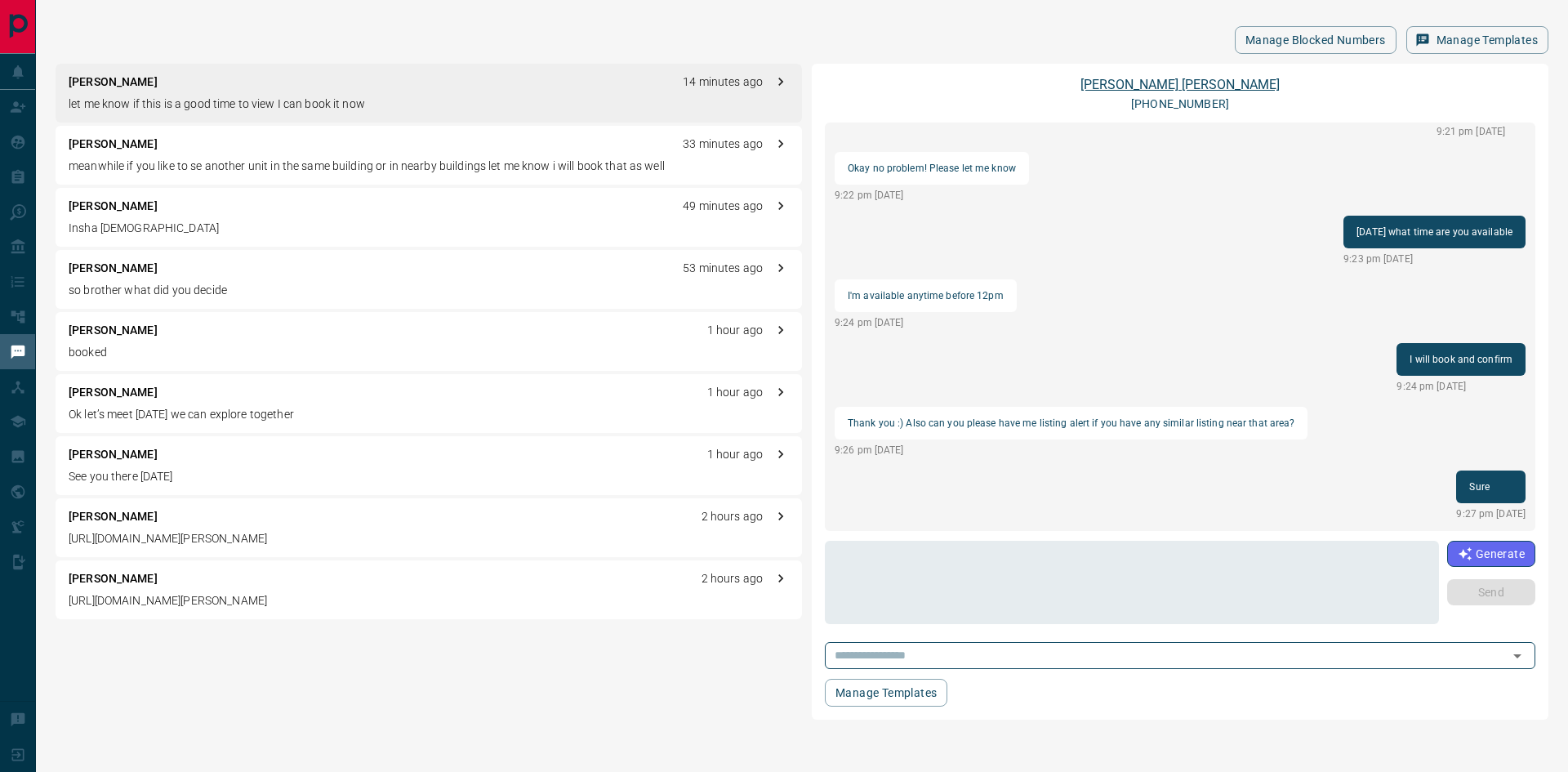
click at [1189, 84] on link "[PERSON_NAME]" at bounding box center [1180, 85] width 199 height 16
